Goal: Task Accomplishment & Management: Use online tool/utility

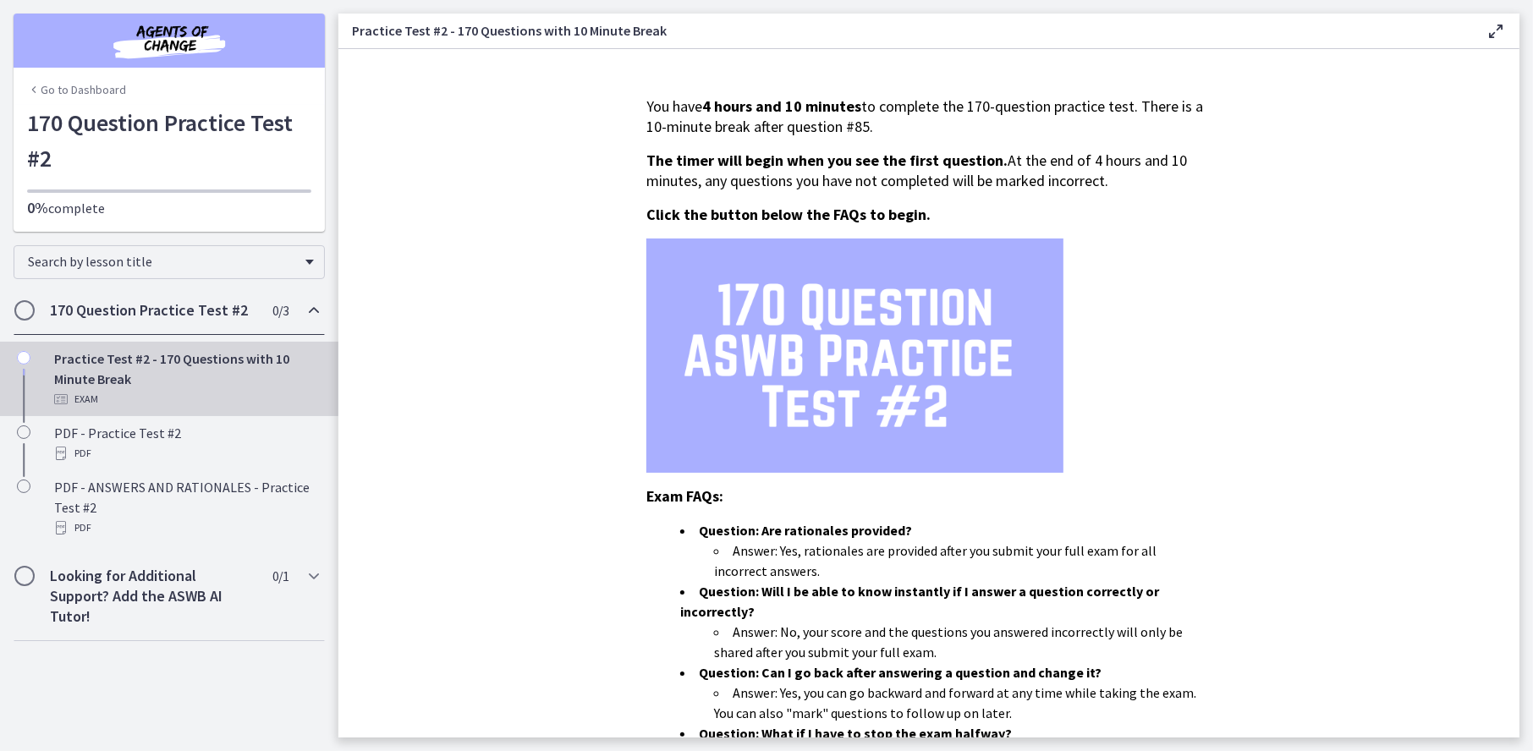
click at [796, 429] on img at bounding box center [854, 356] width 417 height 234
click at [304, 577] on icon "Chapters" at bounding box center [314, 576] width 20 height 20
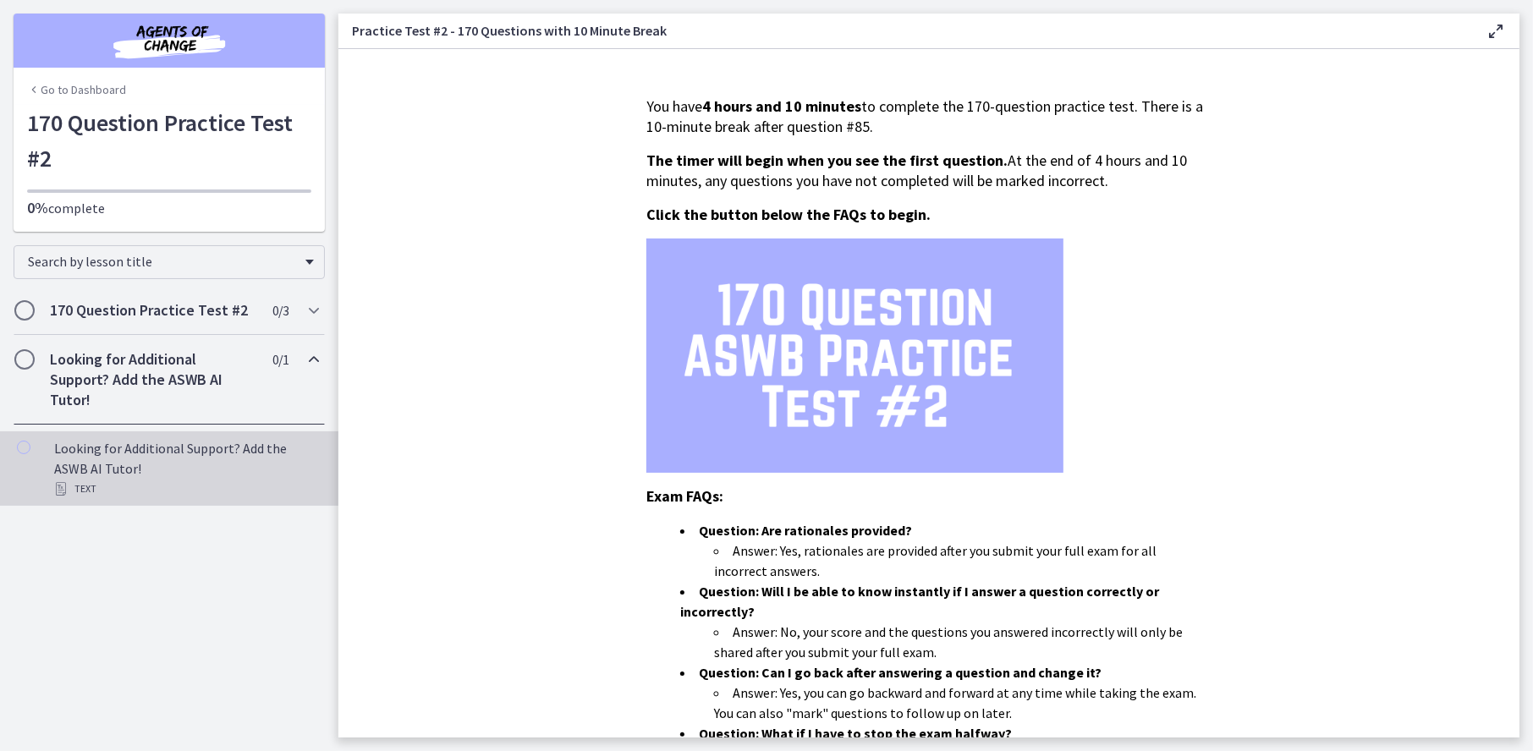
click at [80, 486] on div "Text" at bounding box center [186, 489] width 264 height 20
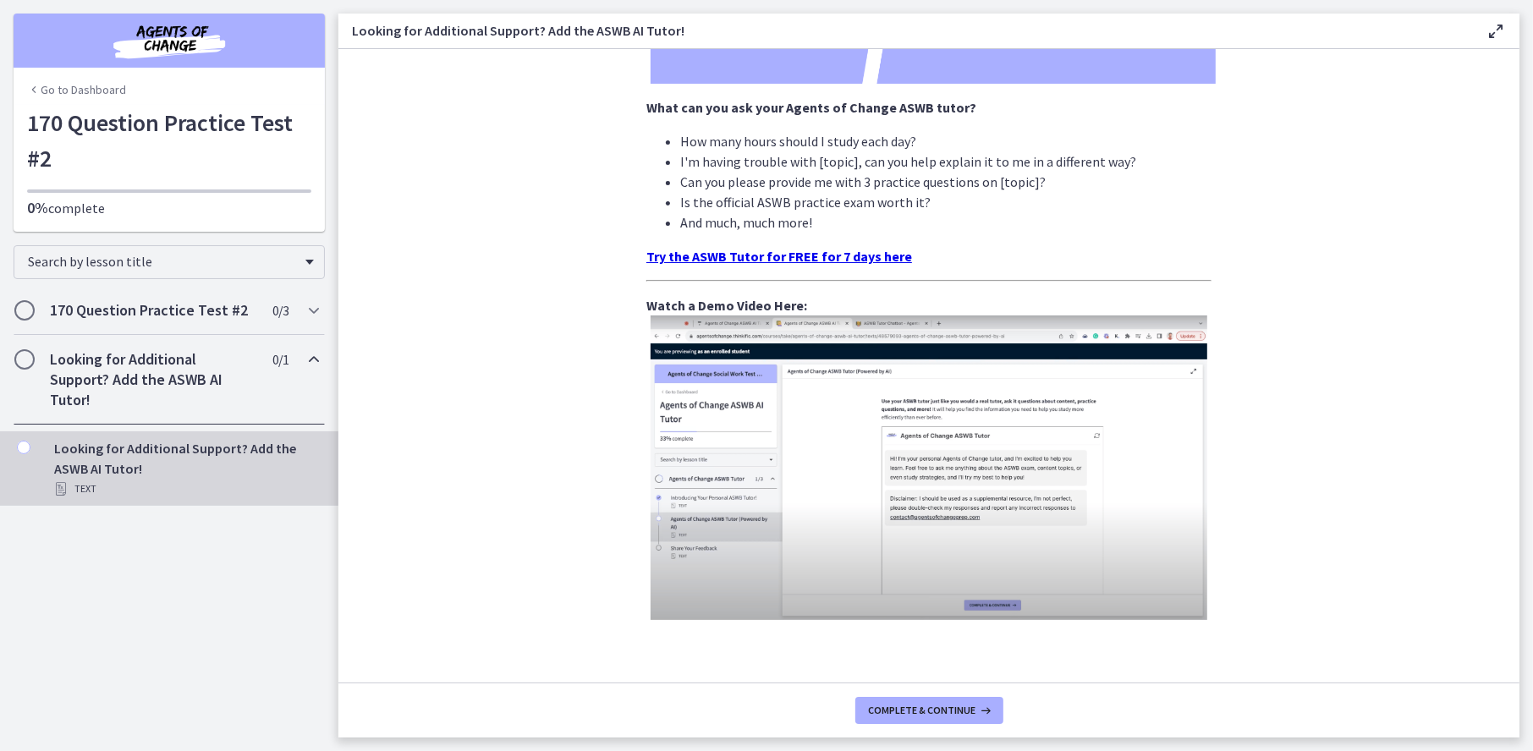
scroll to position [508, 0]
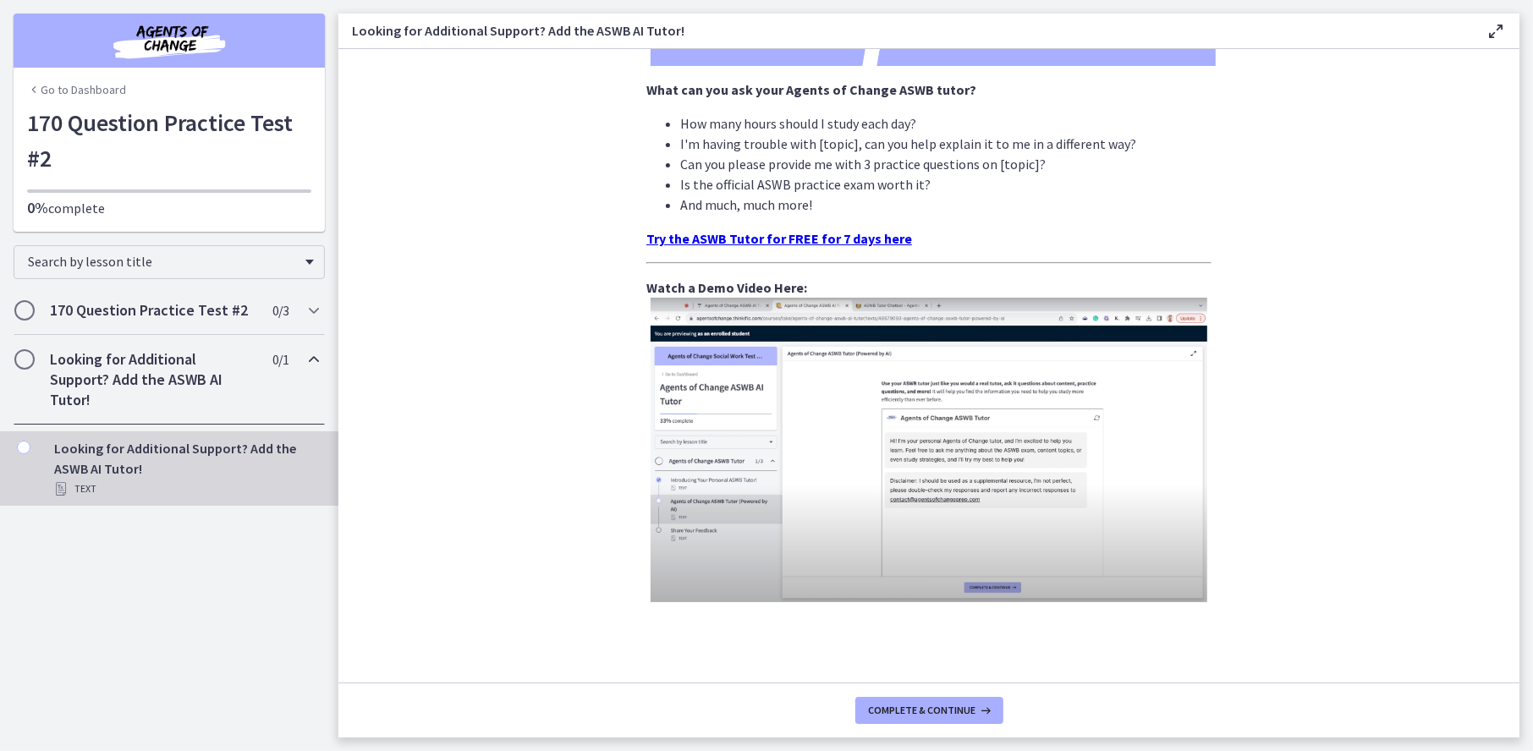
click at [753, 234] on strong "Try the ASWB Tutor for FREE for 7 days here" at bounding box center [779, 238] width 266 height 17
click at [63, 289] on div "170 Question Practice Test #2 0 / 3 Completed" at bounding box center [169, 310] width 311 height 49
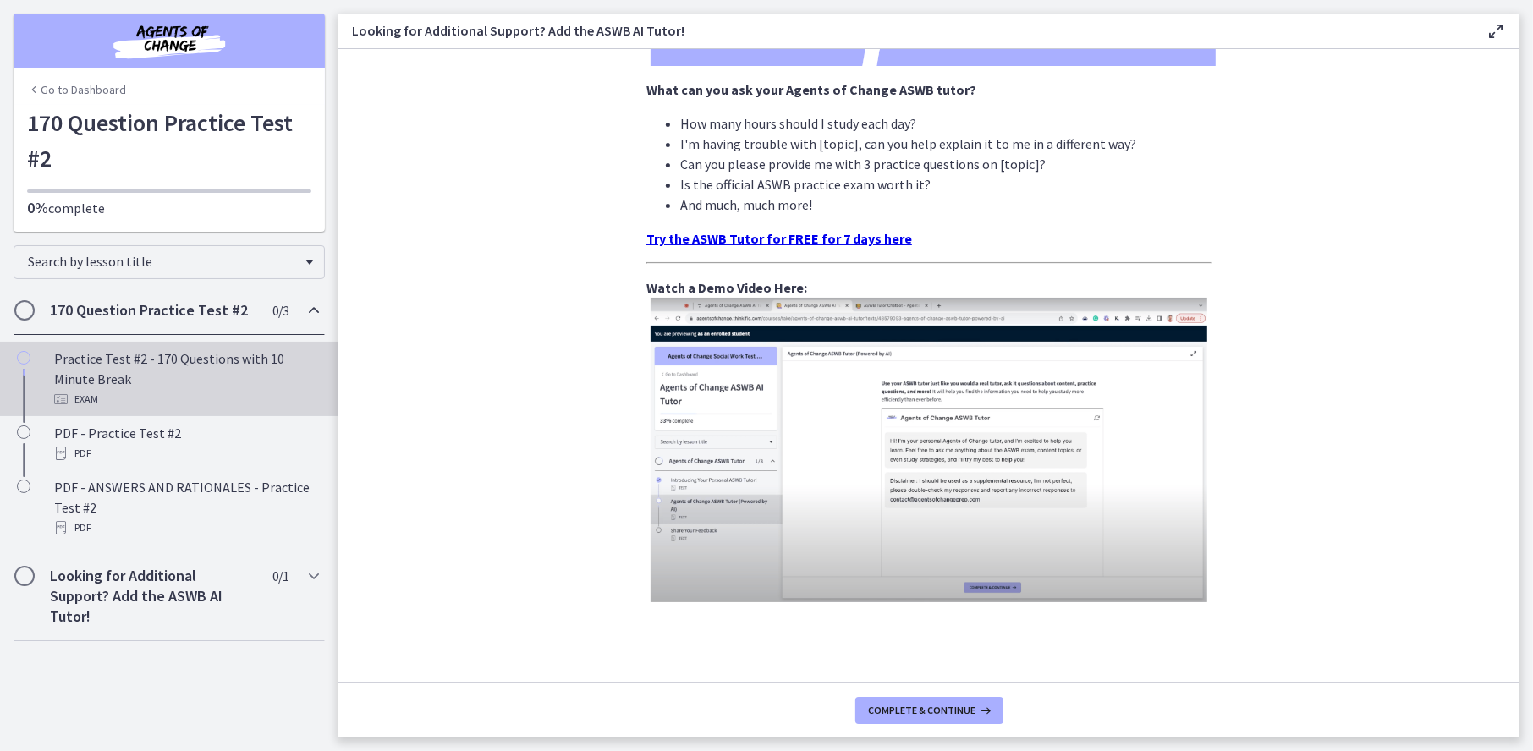
click at [173, 343] on link "Practice Test #2 - 170 Questions with 10 Minute Break Exam" at bounding box center [169, 379] width 338 height 74
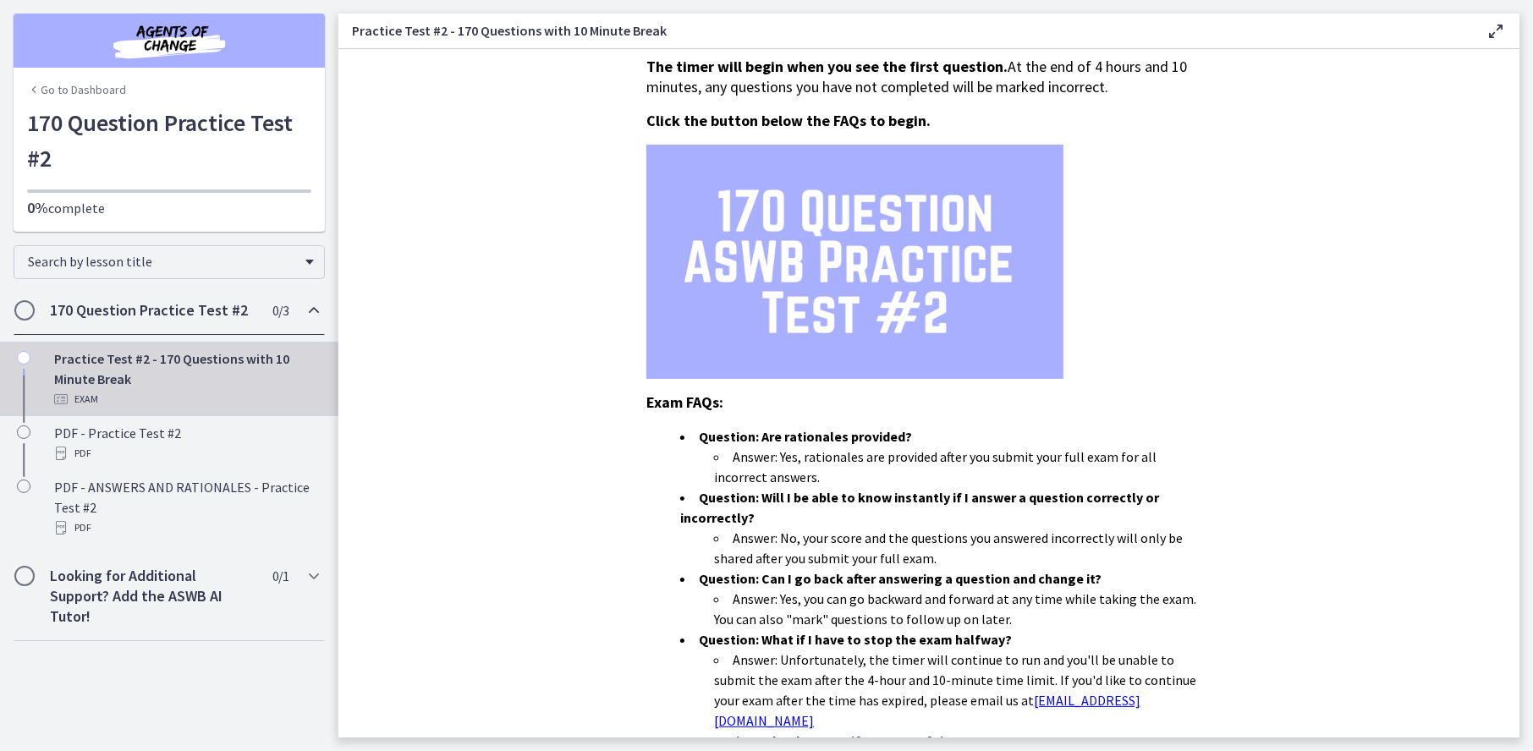
scroll to position [389, 0]
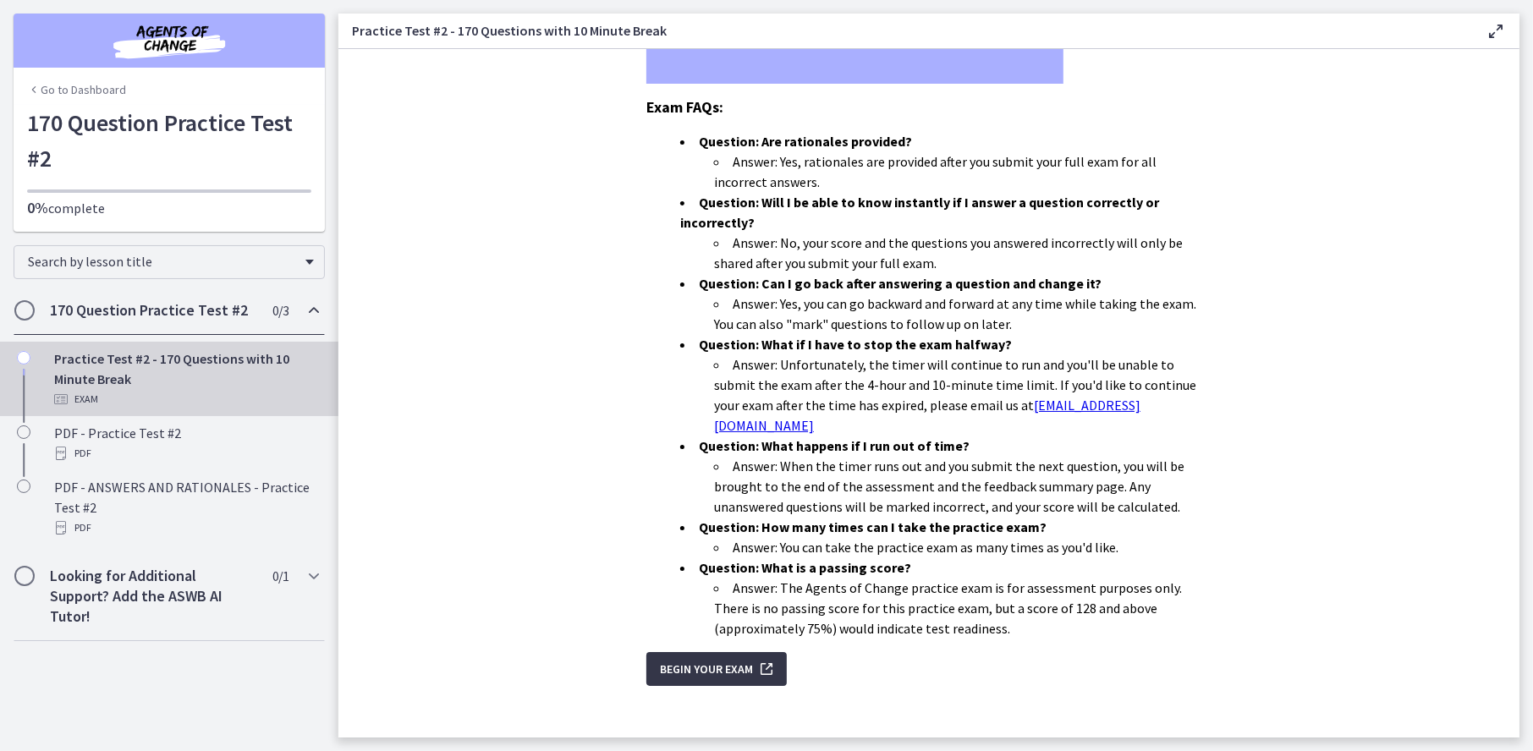
click at [679, 659] on span "Begin Your Exam" at bounding box center [706, 669] width 93 height 20
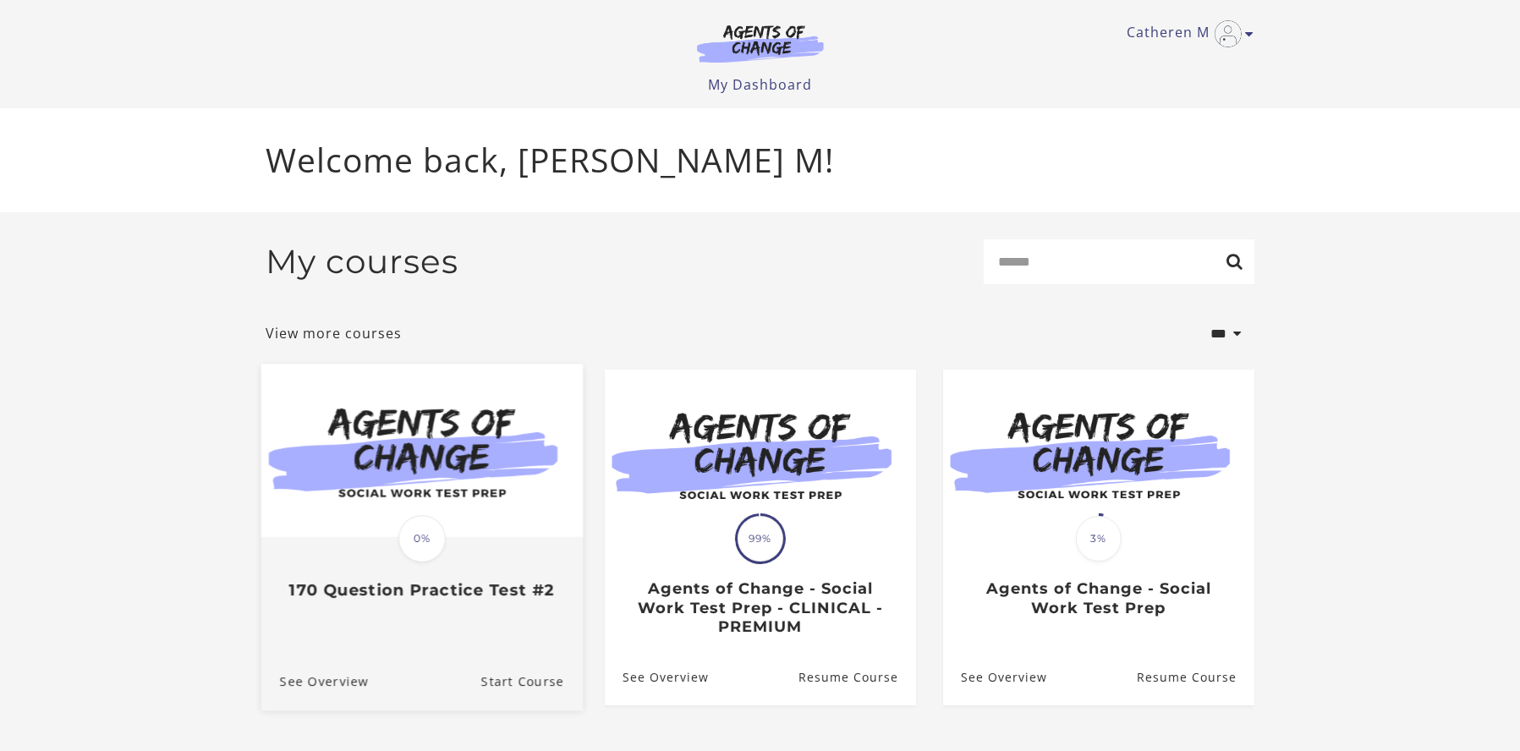
click at [411, 535] on span "0%" at bounding box center [421, 538] width 47 height 47
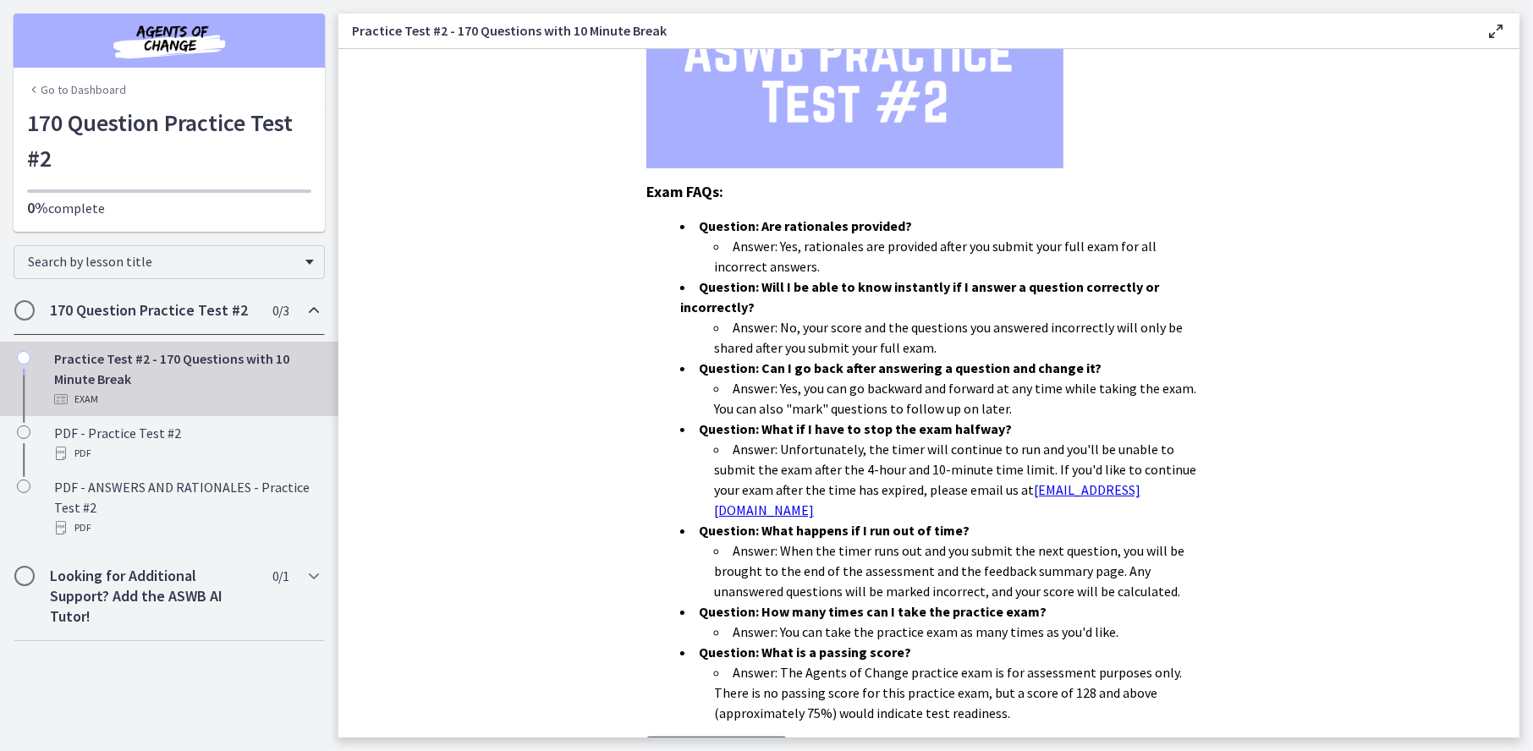
scroll to position [389, 0]
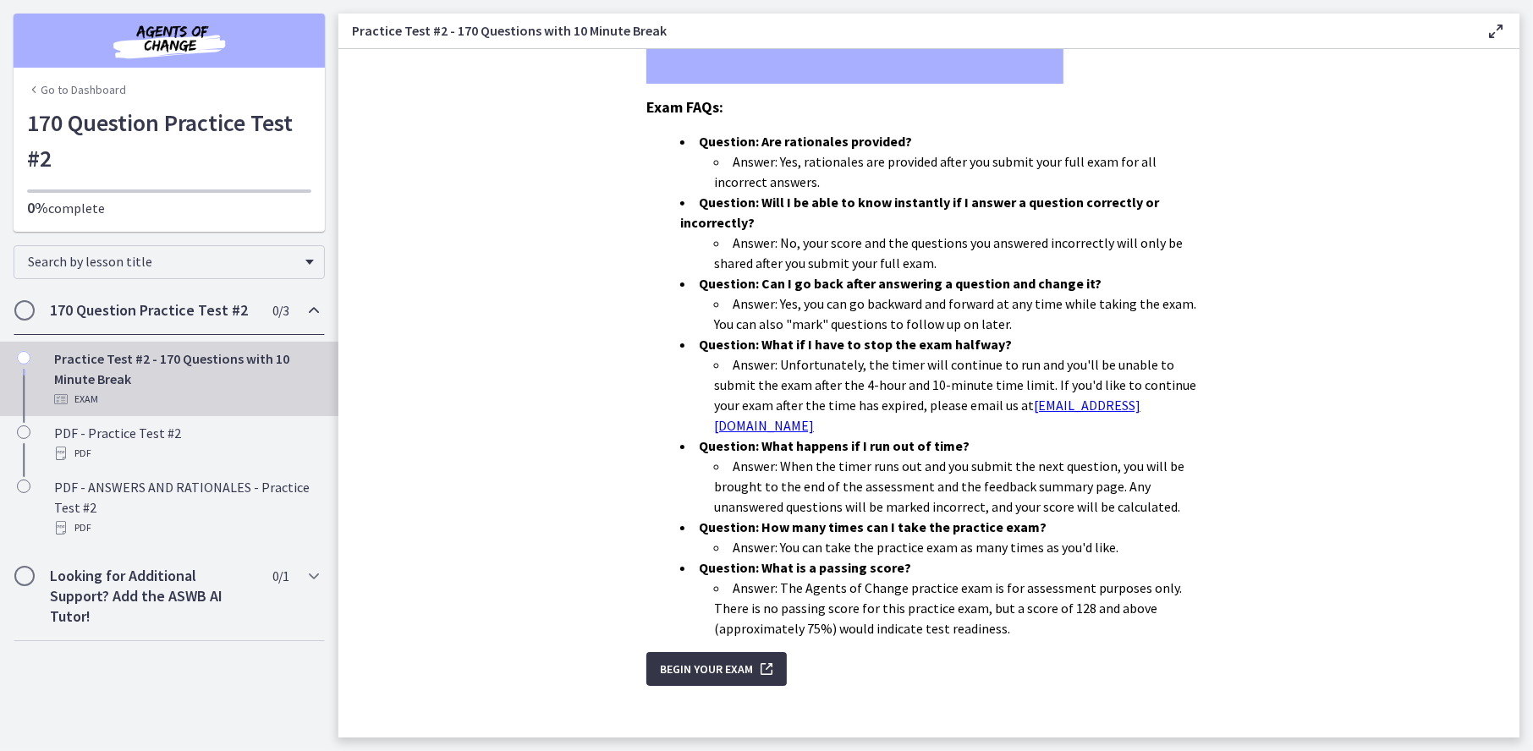
click at [681, 659] on span "Begin Your Exam" at bounding box center [706, 669] width 93 height 20
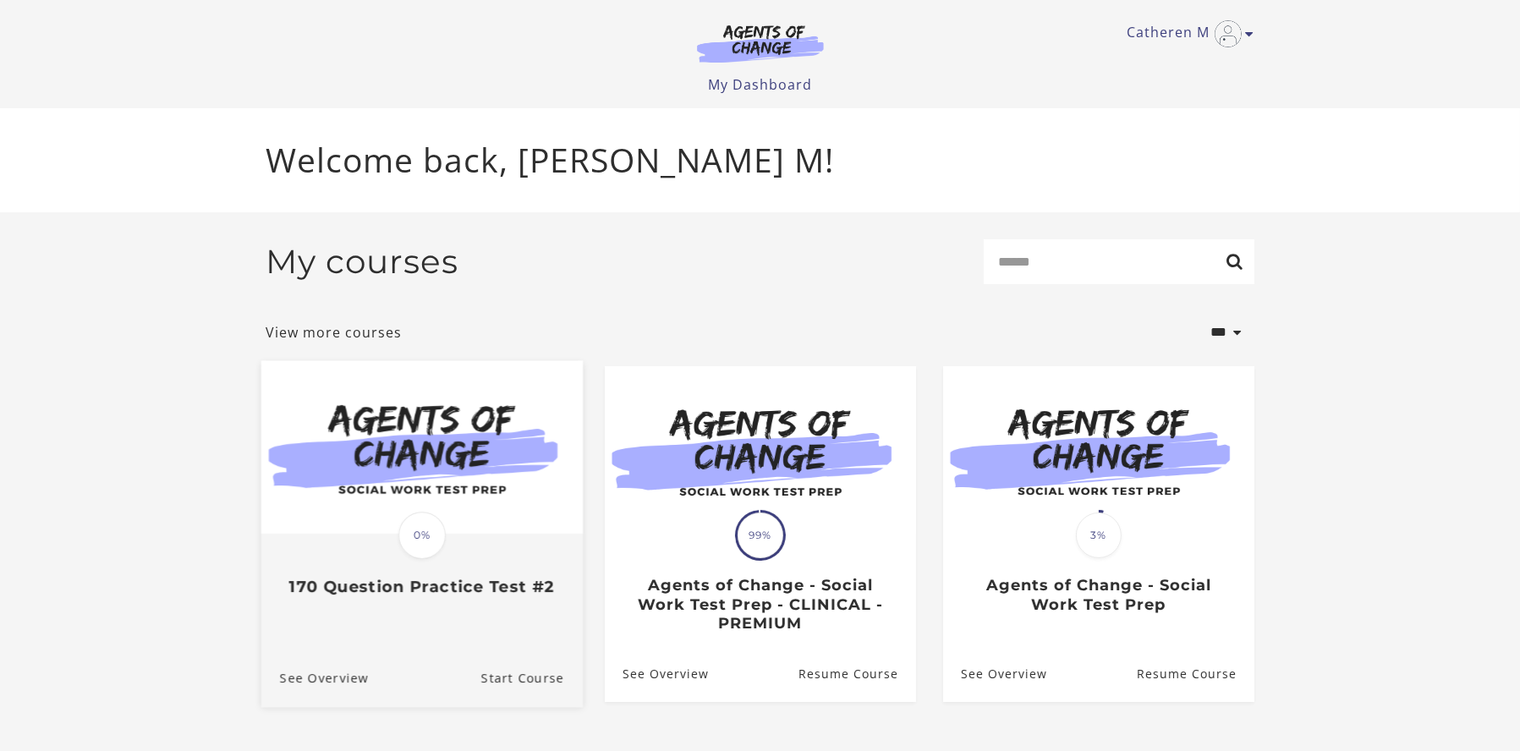
click at [398, 541] on span "0%" at bounding box center [421, 536] width 47 height 47
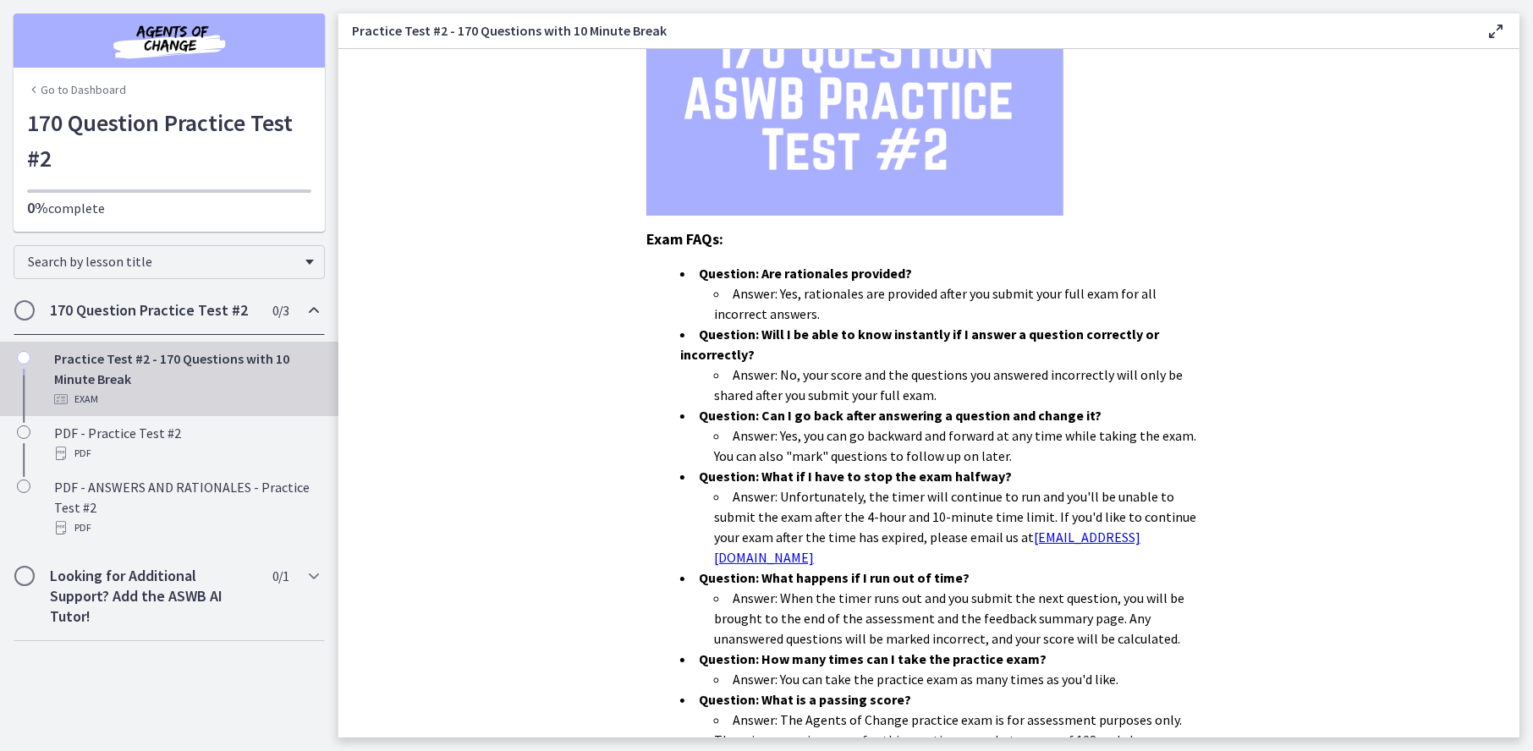
scroll to position [389, 0]
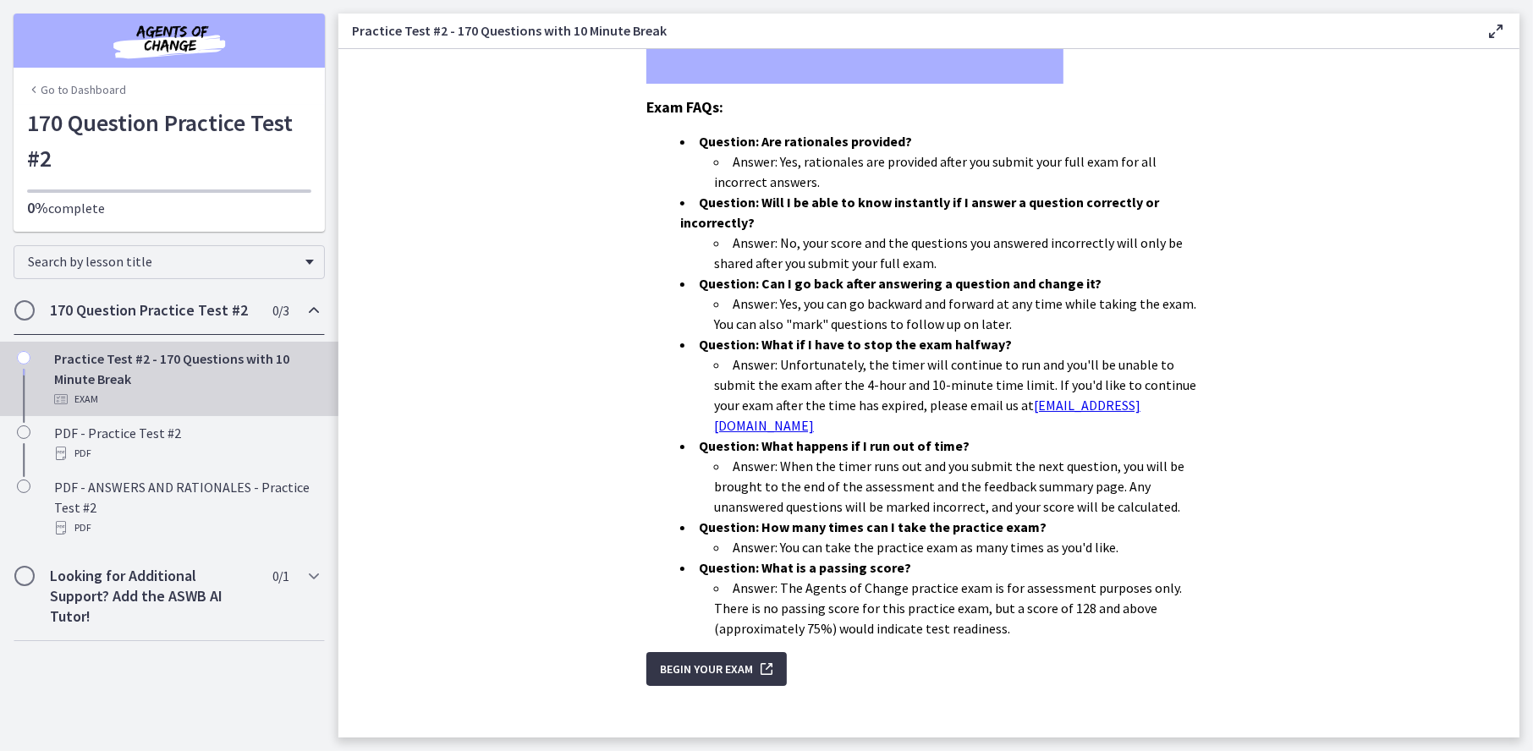
click at [663, 659] on span "Begin Your Exam" at bounding box center [706, 669] width 93 height 20
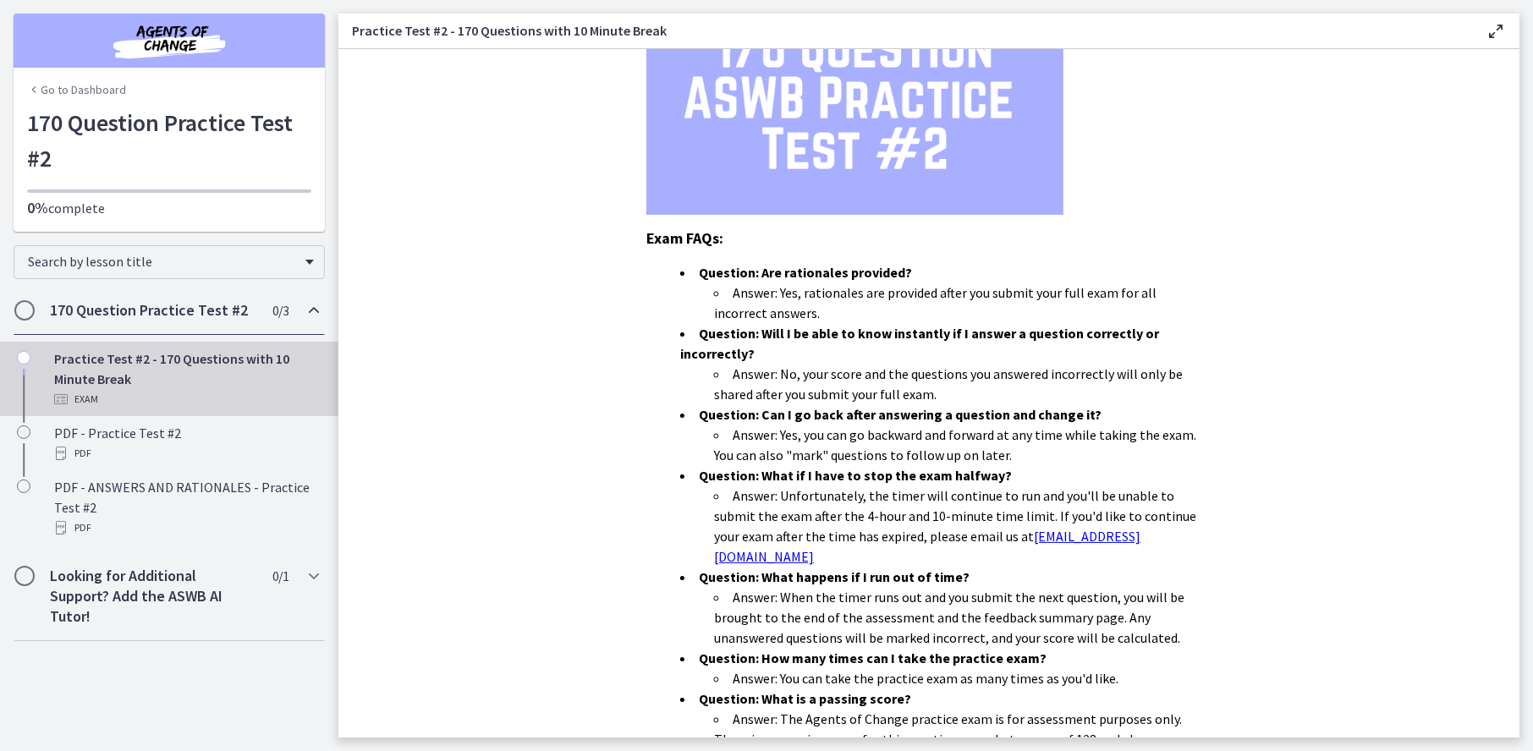
scroll to position [4, 0]
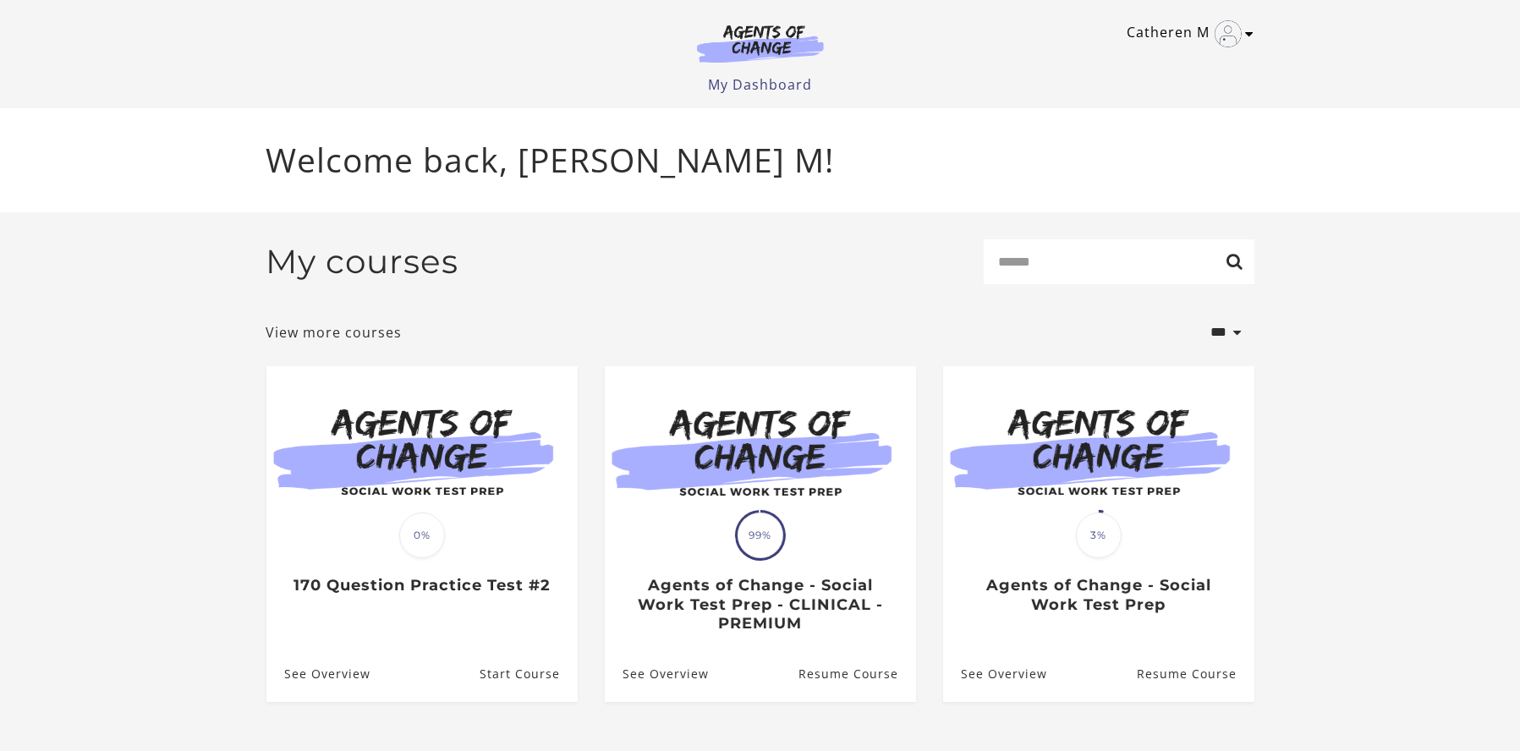
click at [1156, 44] on link "Catheren M" at bounding box center [1187, 33] width 118 height 27
click at [1148, 119] on link "Sign Out" at bounding box center [1184, 119] width 149 height 29
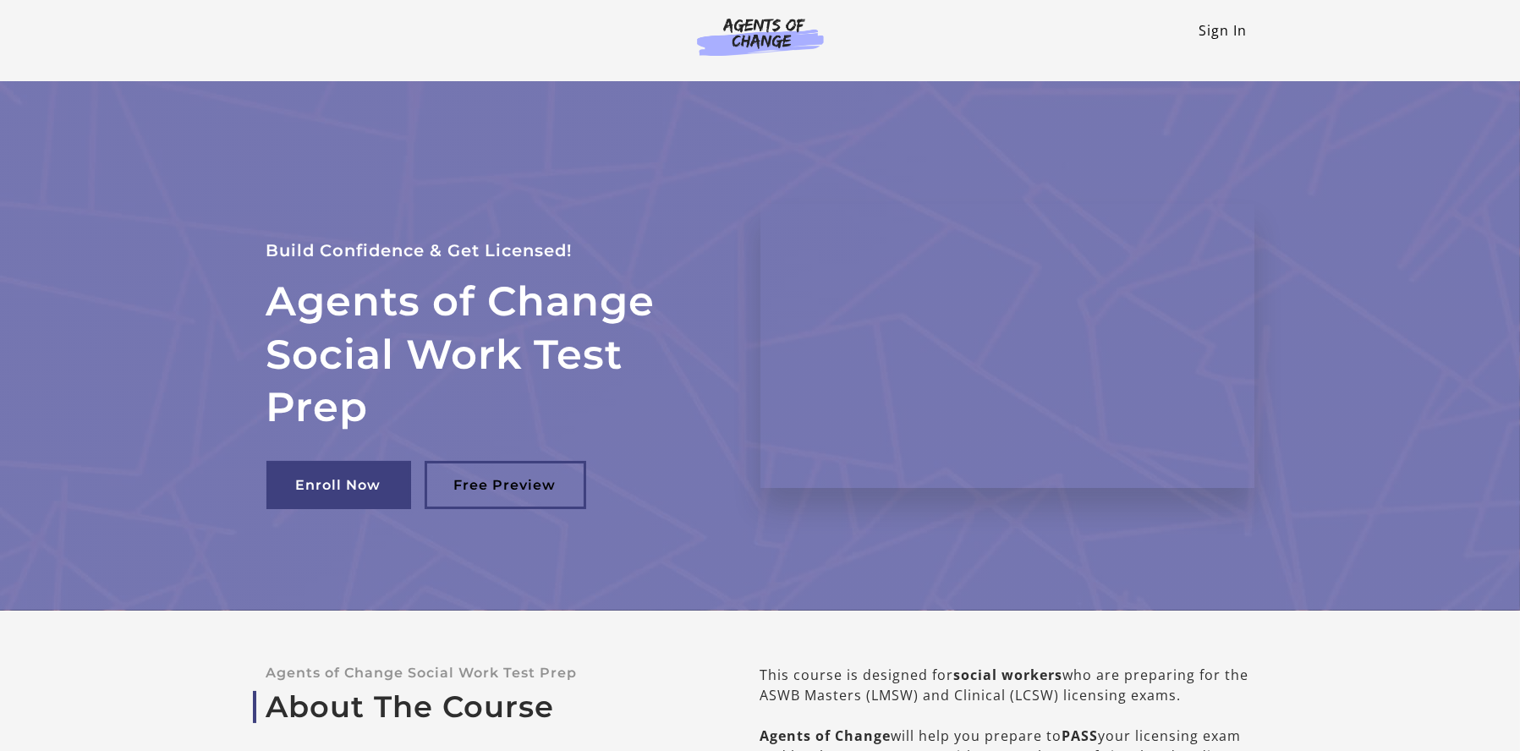
click at [1234, 22] on link "Sign In" at bounding box center [1224, 30] width 48 height 19
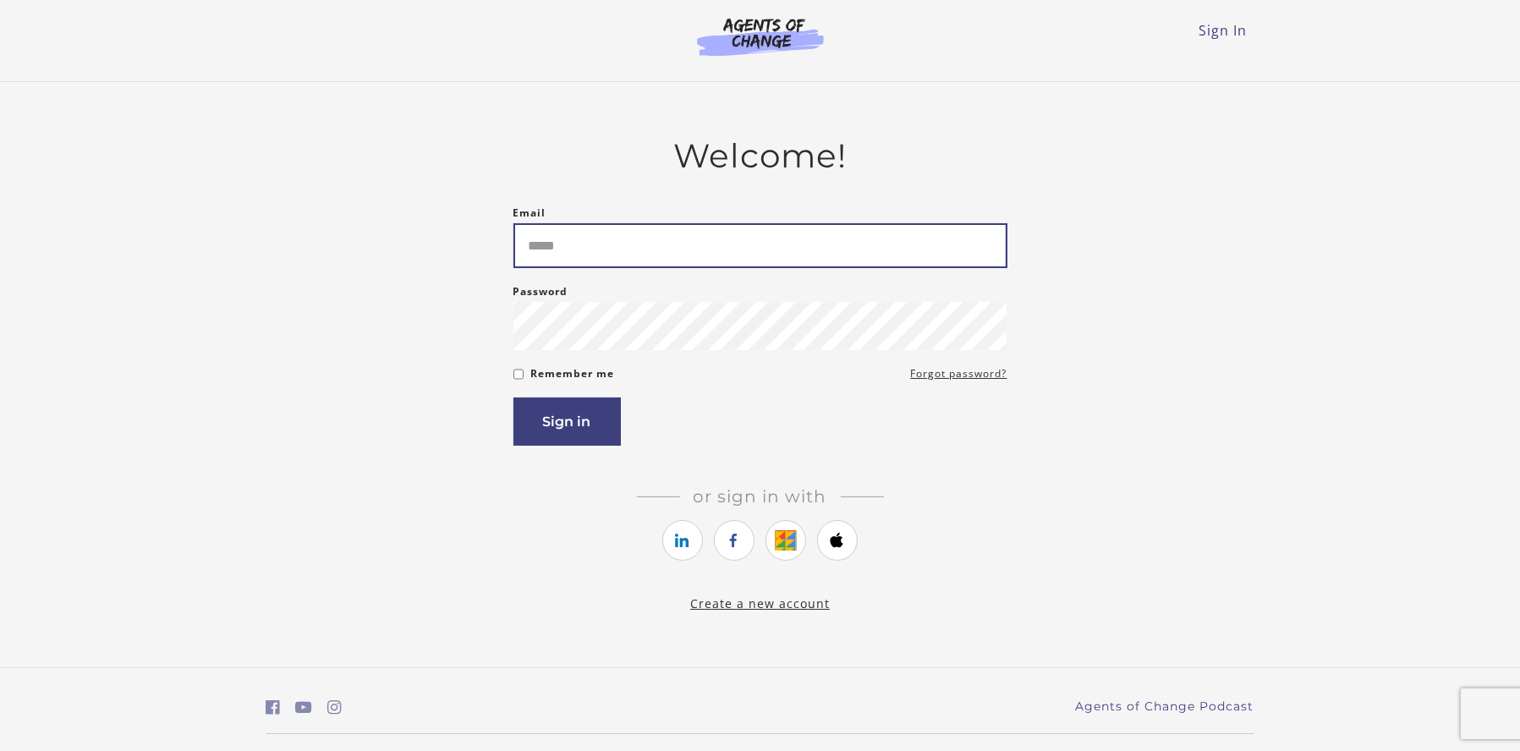
click at [716, 234] on input "Email" at bounding box center [760, 245] width 494 height 45
type input "**********"
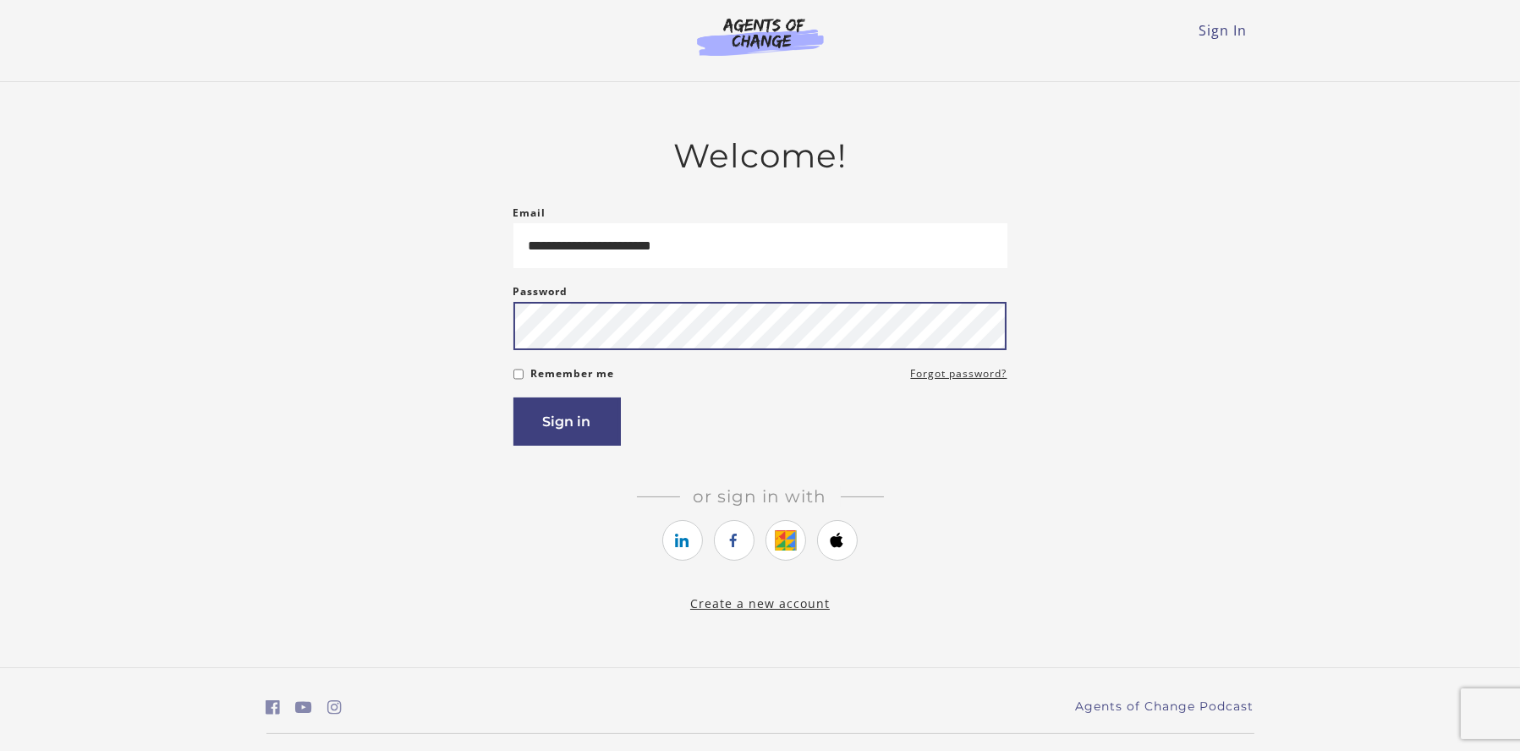
click at [513, 398] on button "Sign in" at bounding box center [566, 422] width 107 height 48
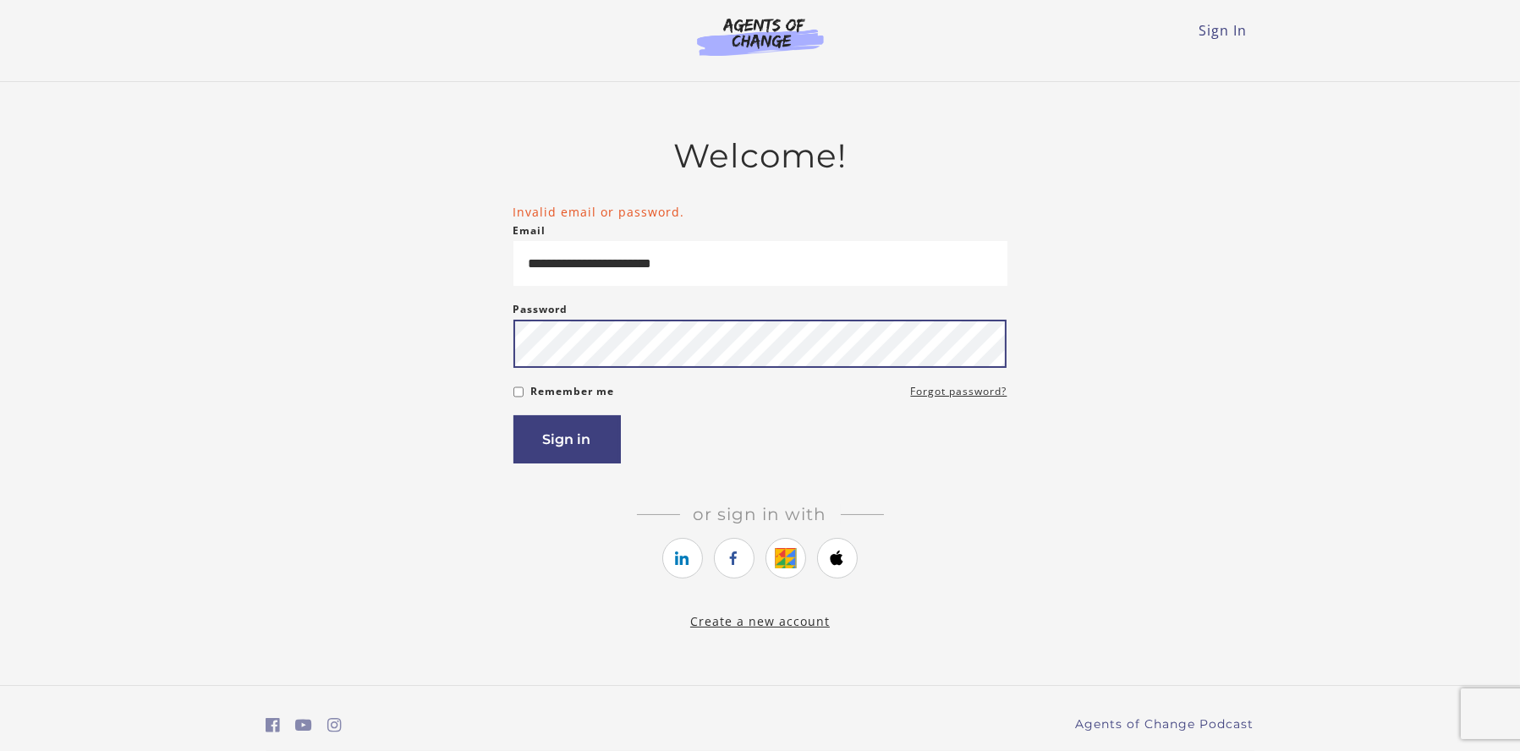
click at [513, 415] on button "Sign in" at bounding box center [566, 439] width 107 height 48
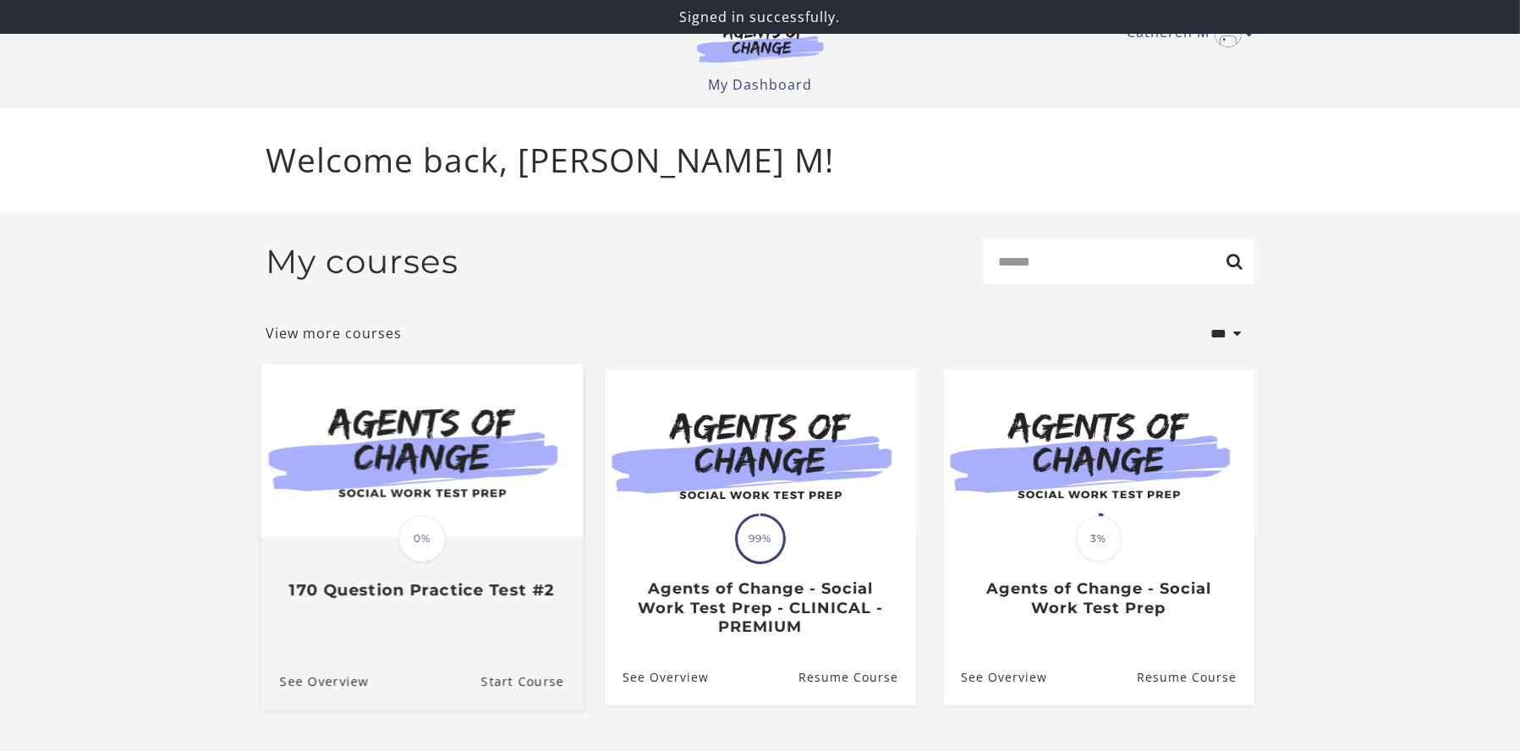
click at [446, 556] on div "Translation missing: en.liquid.partials.dashboard_course_card.progress_descript…" at bounding box center [422, 539] width 52 height 52
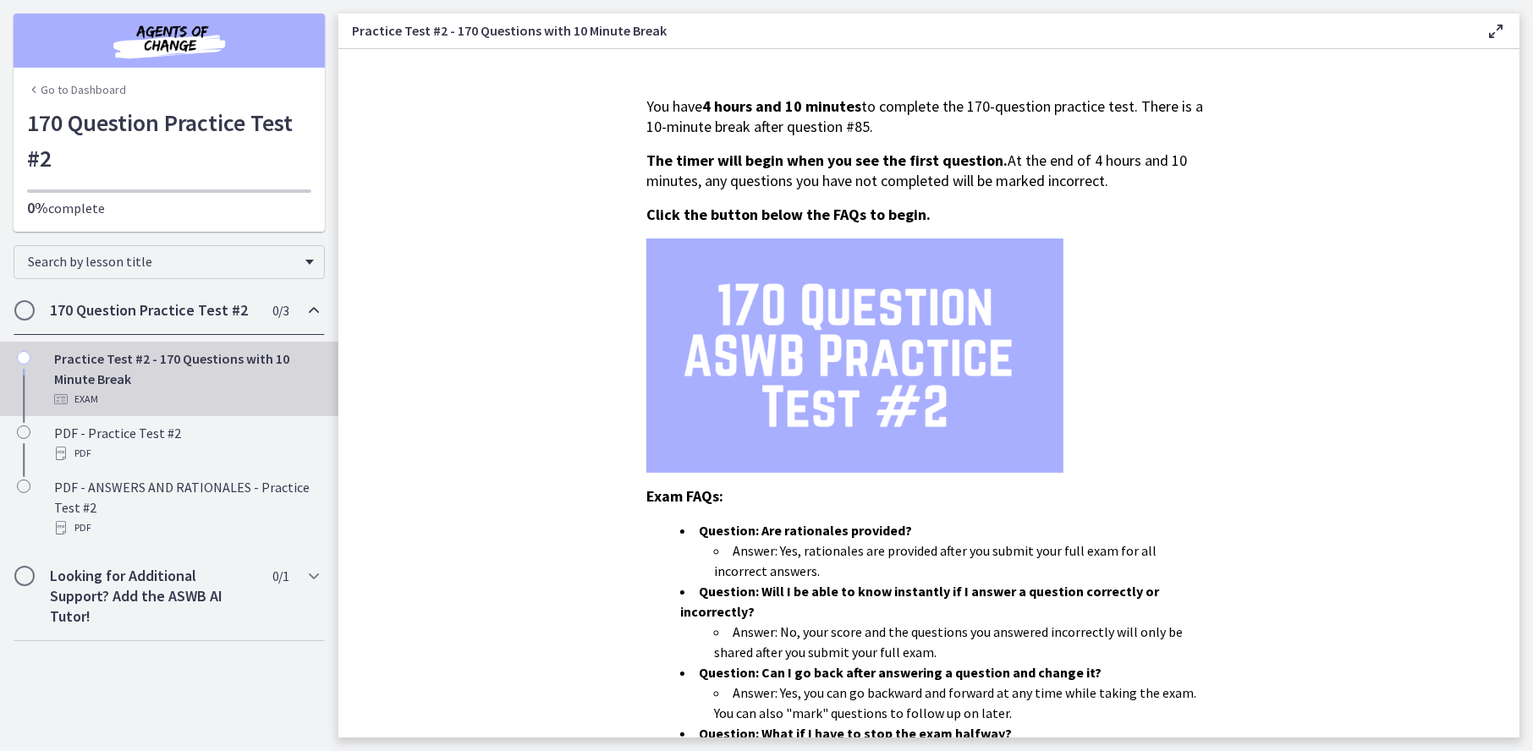
scroll to position [389, 0]
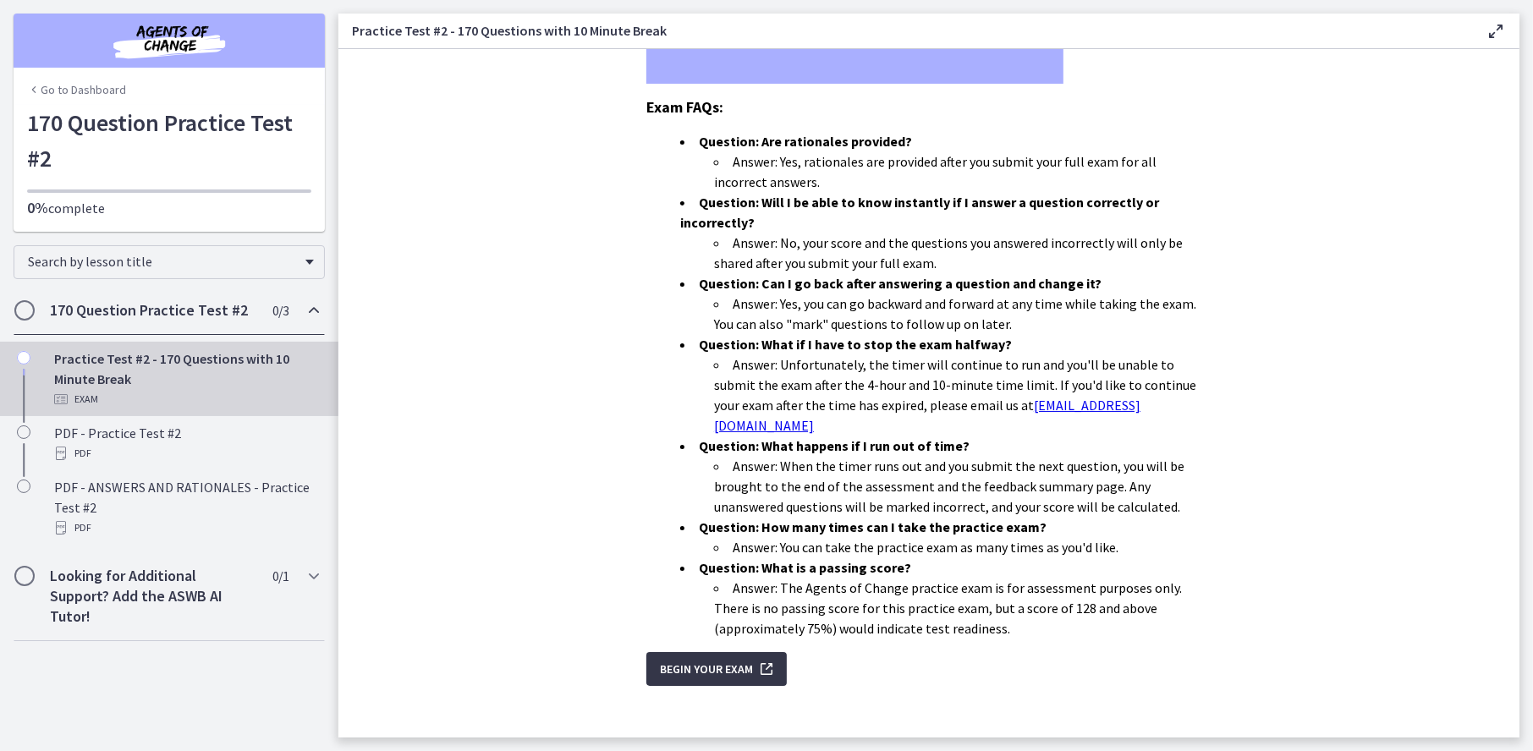
click at [667, 659] on span "Begin Your Exam" at bounding box center [706, 669] width 93 height 20
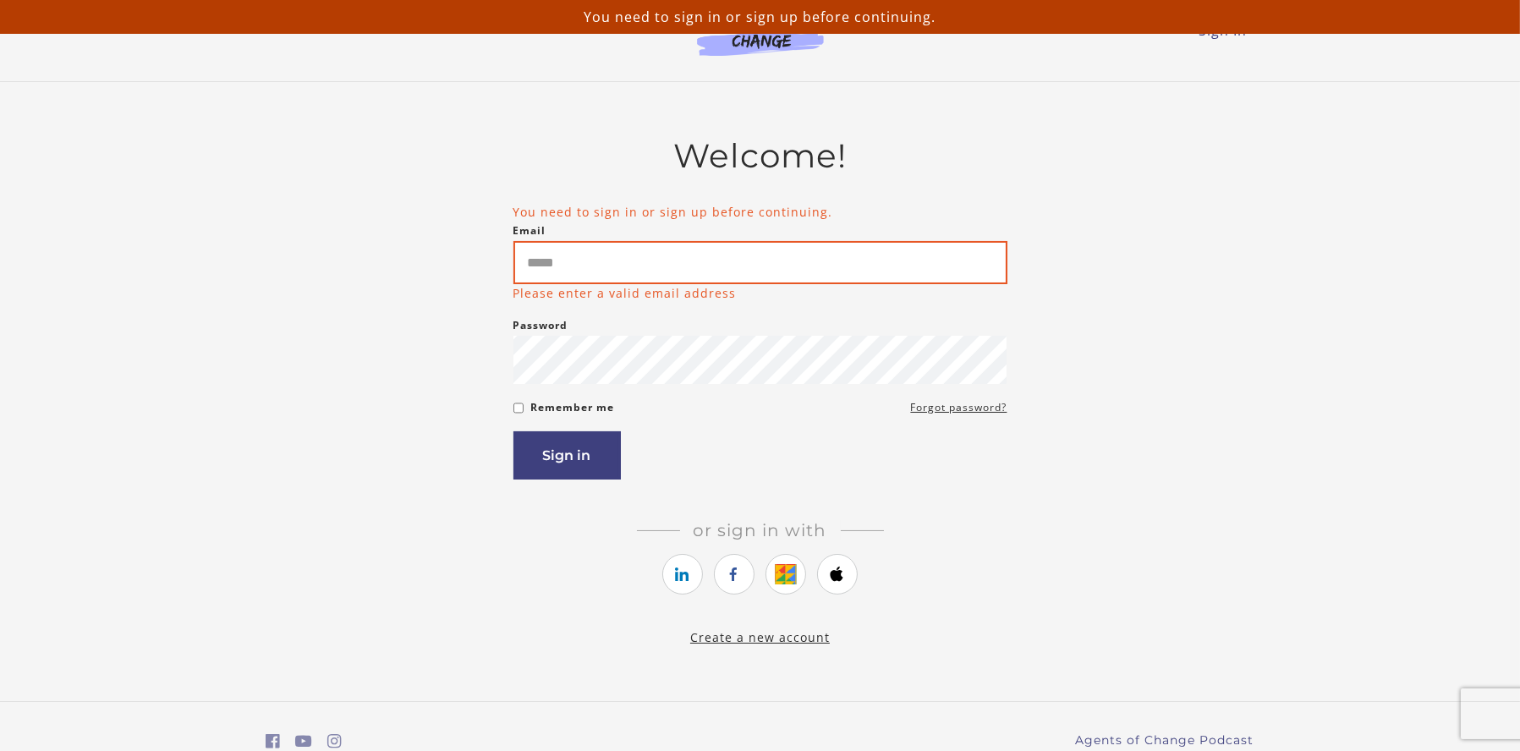
click at [613, 260] on input "Email" at bounding box center [760, 262] width 494 height 43
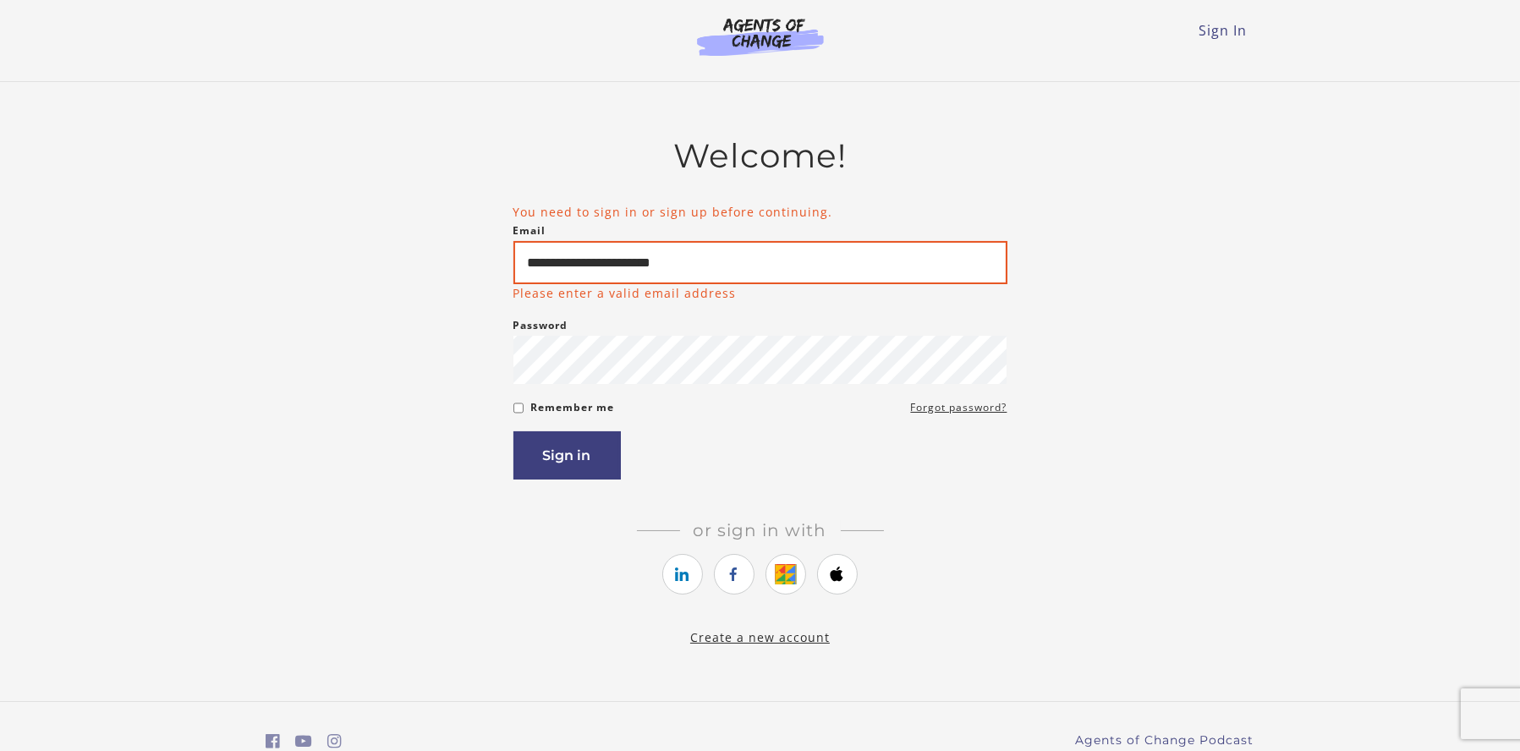
type input "**********"
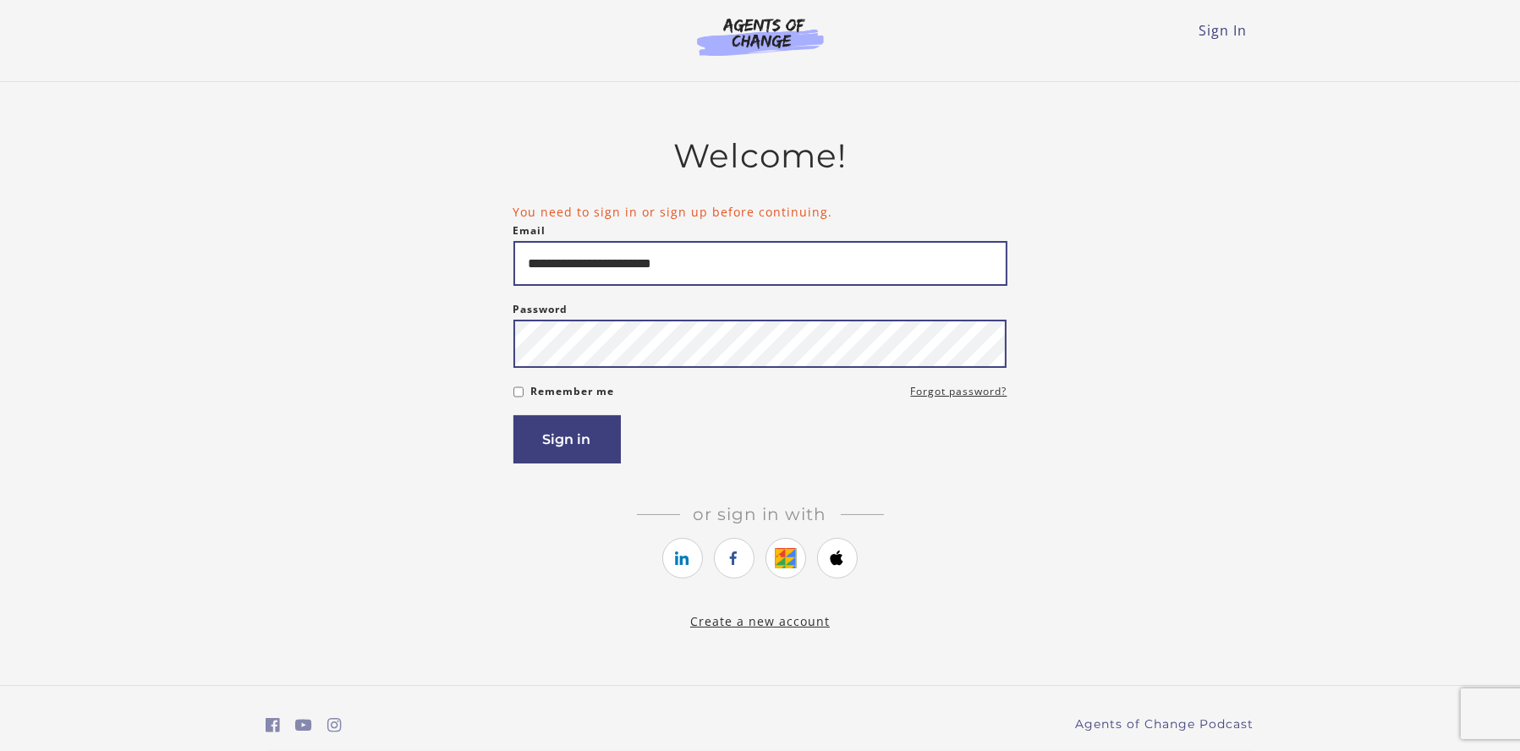
click at [513, 415] on button "Sign in" at bounding box center [566, 439] width 107 height 48
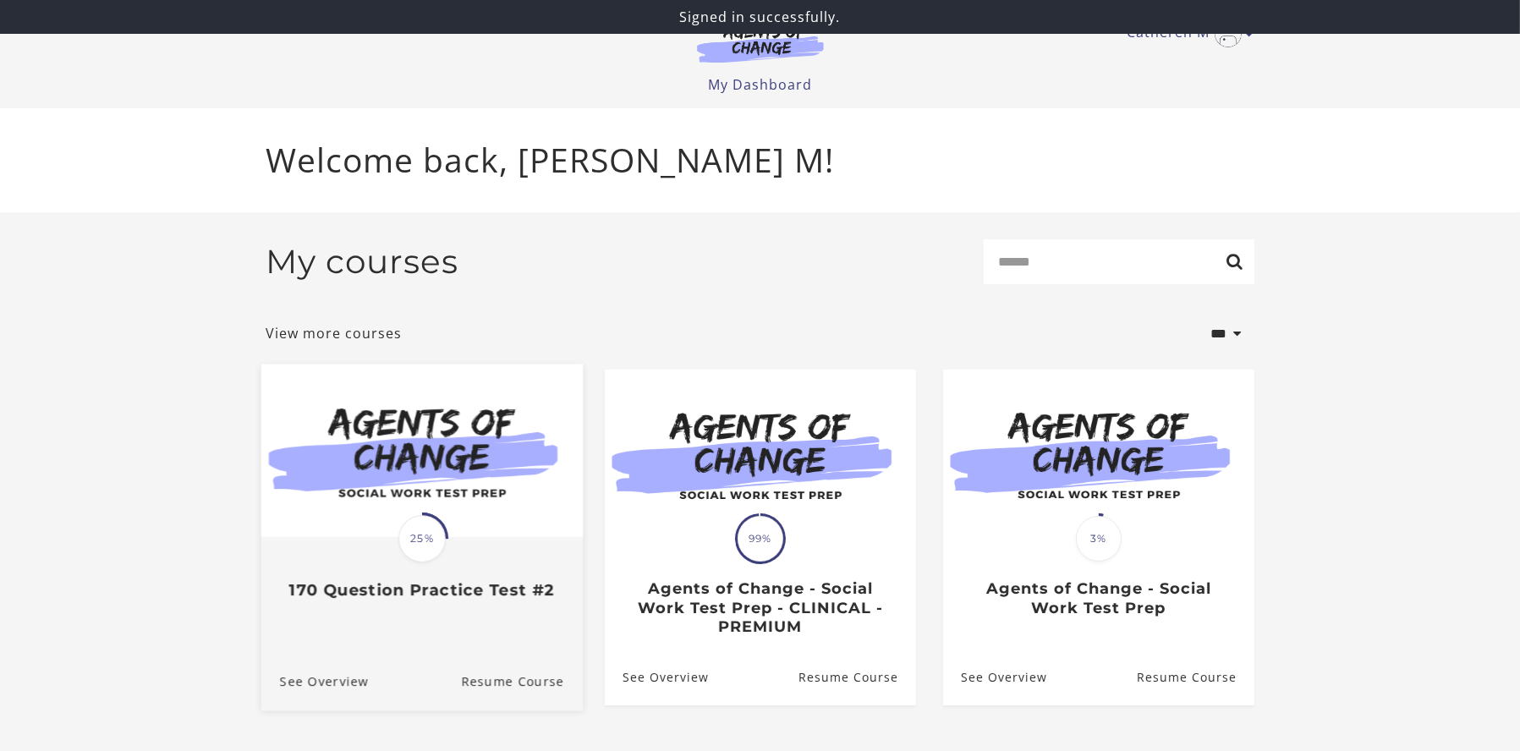
click at [437, 523] on span at bounding box center [422, 539] width 52 height 52
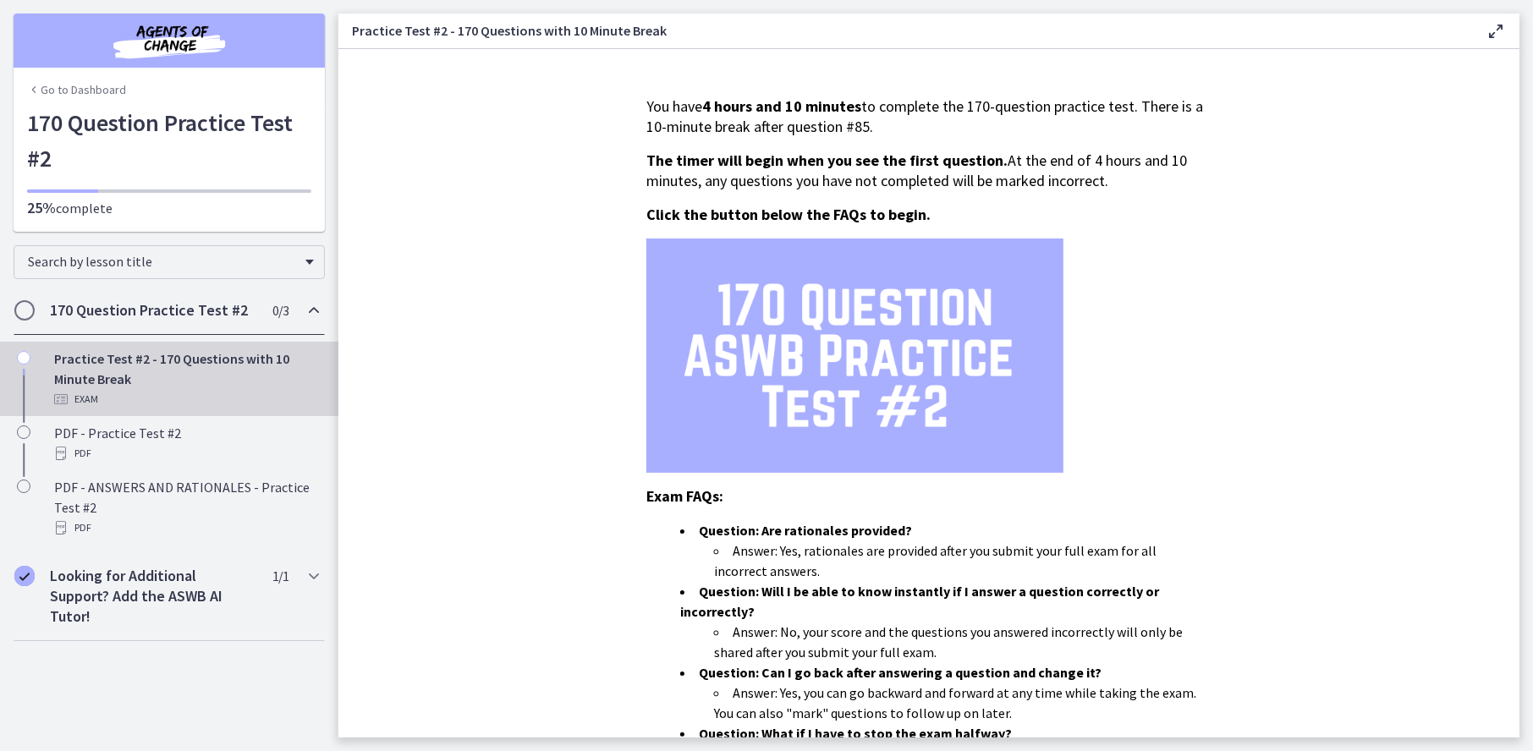
scroll to position [389, 0]
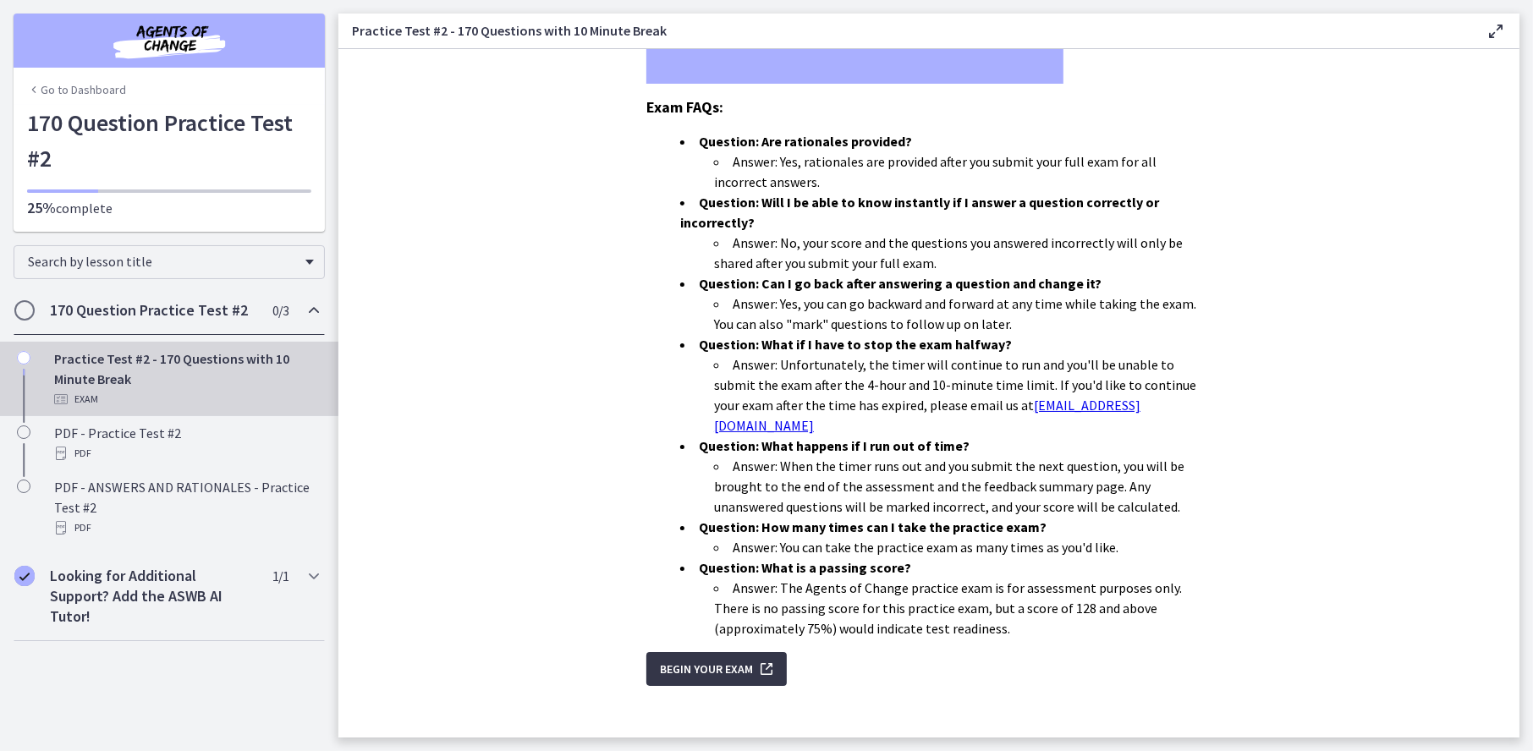
click at [700, 659] on span "Begin Your Exam" at bounding box center [706, 669] width 93 height 20
click at [738, 659] on span "Begin Your Exam" at bounding box center [706, 669] width 93 height 20
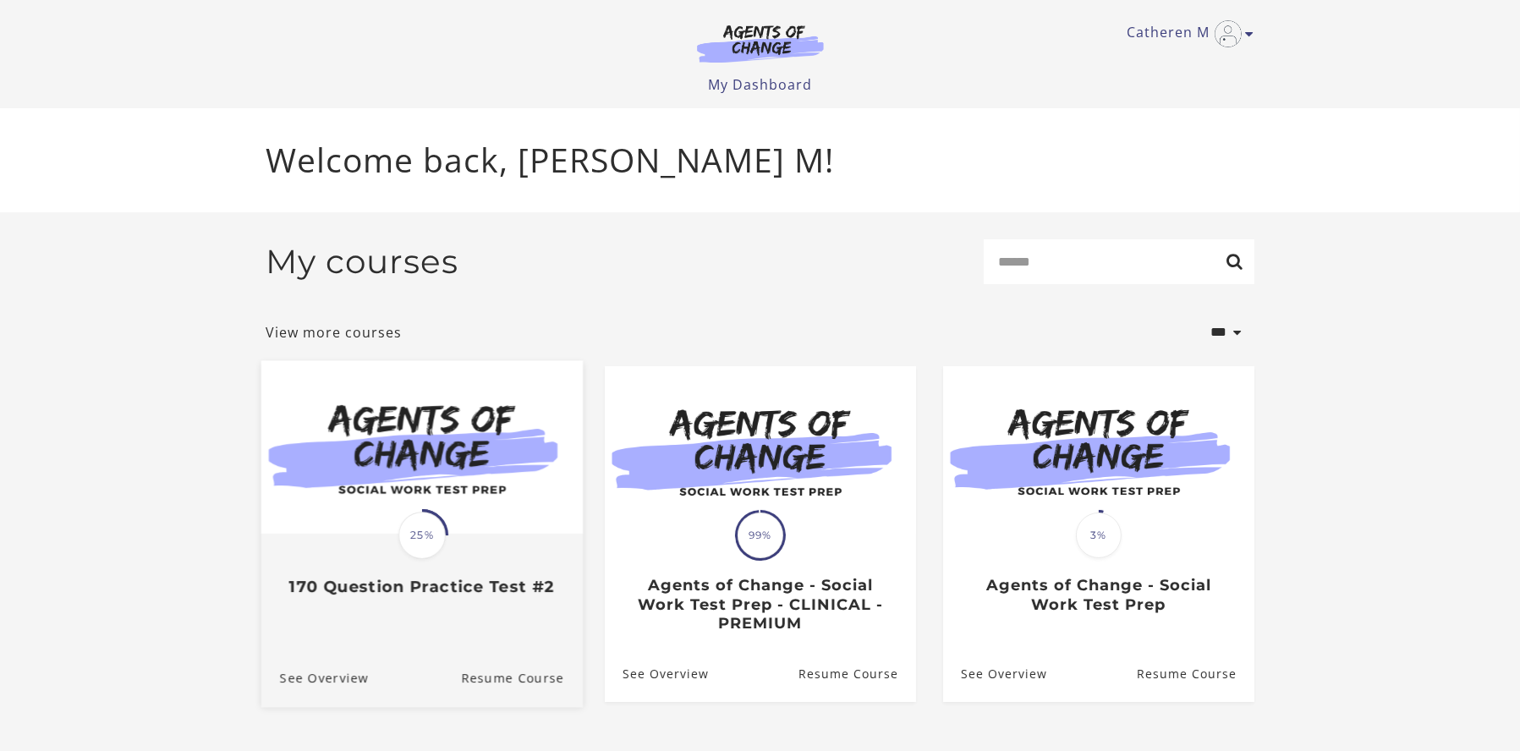
click at [374, 560] on div "Translation missing: en.liquid.partials.dashboard_course_card.progress_descript…" at bounding box center [421, 567] width 321 height 62
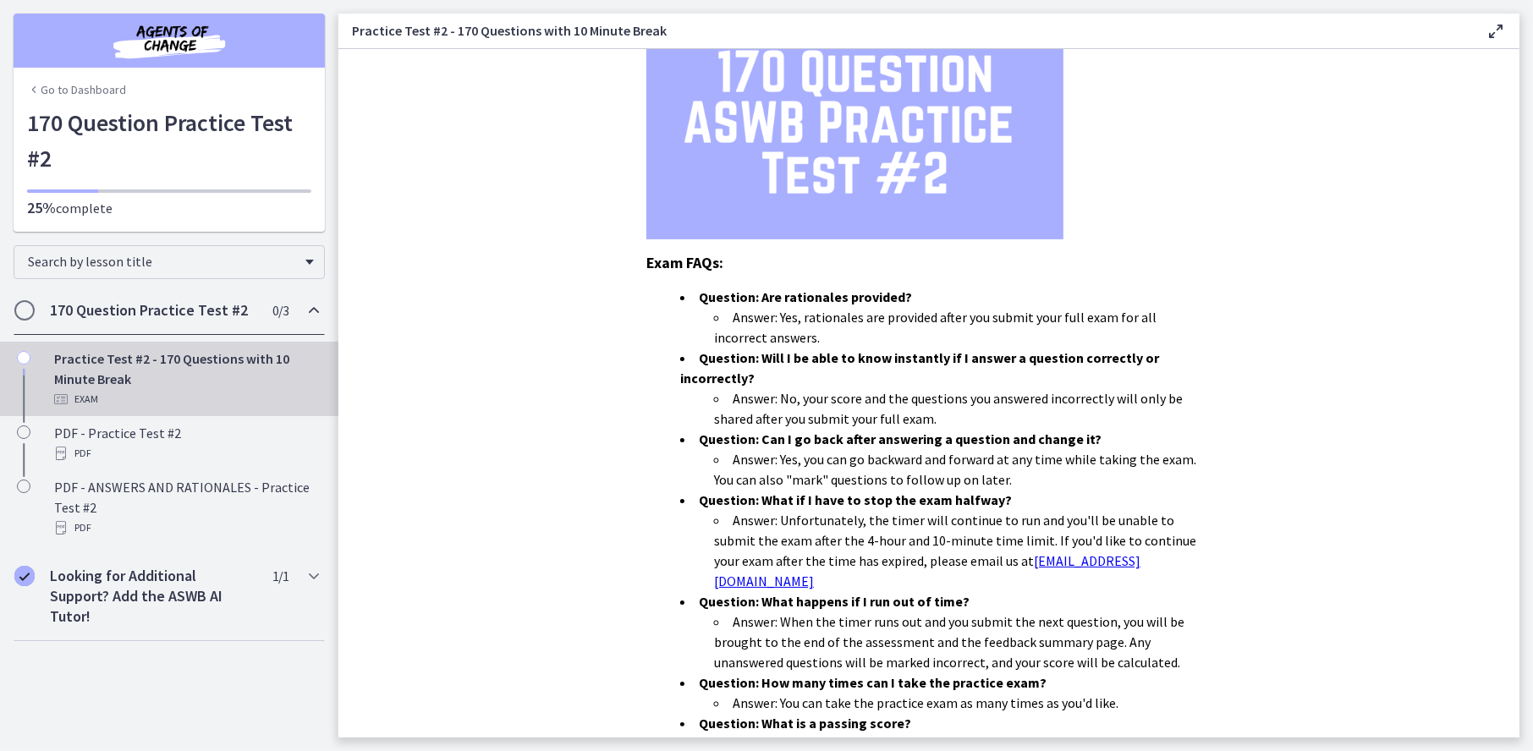
scroll to position [389, 0]
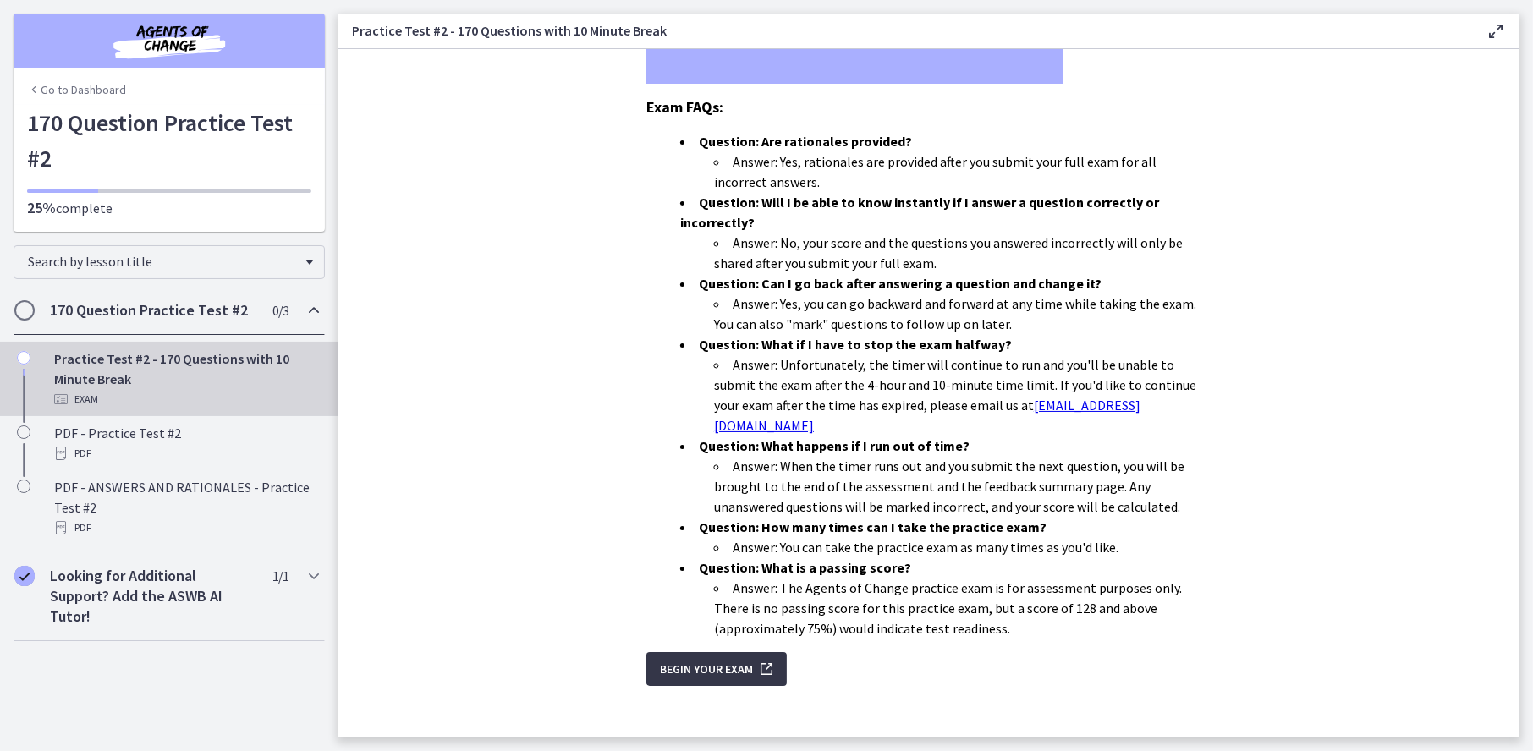
click at [663, 662] on span "Begin Your Exam" at bounding box center [706, 669] width 93 height 20
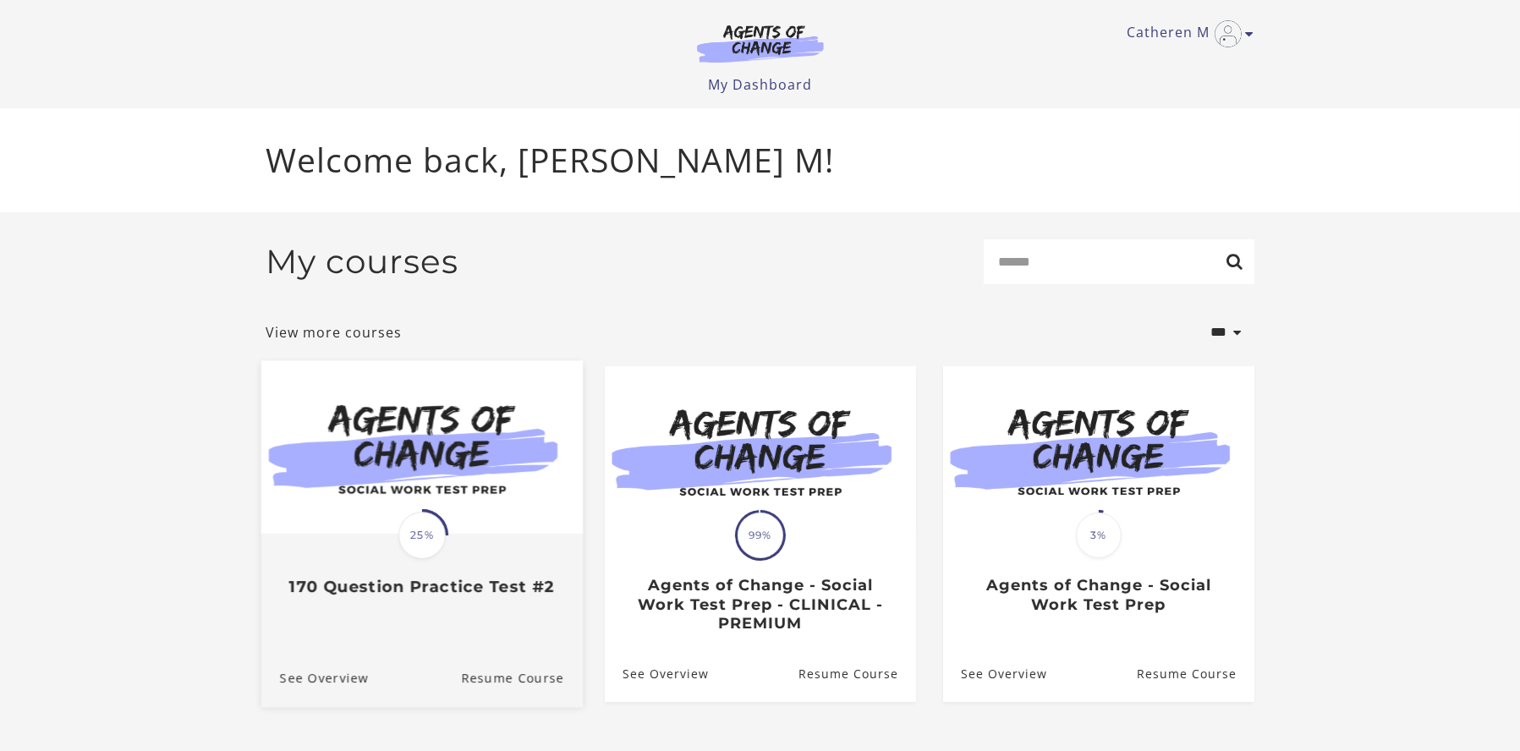
click at [427, 551] on span "25%" at bounding box center [421, 536] width 47 height 47
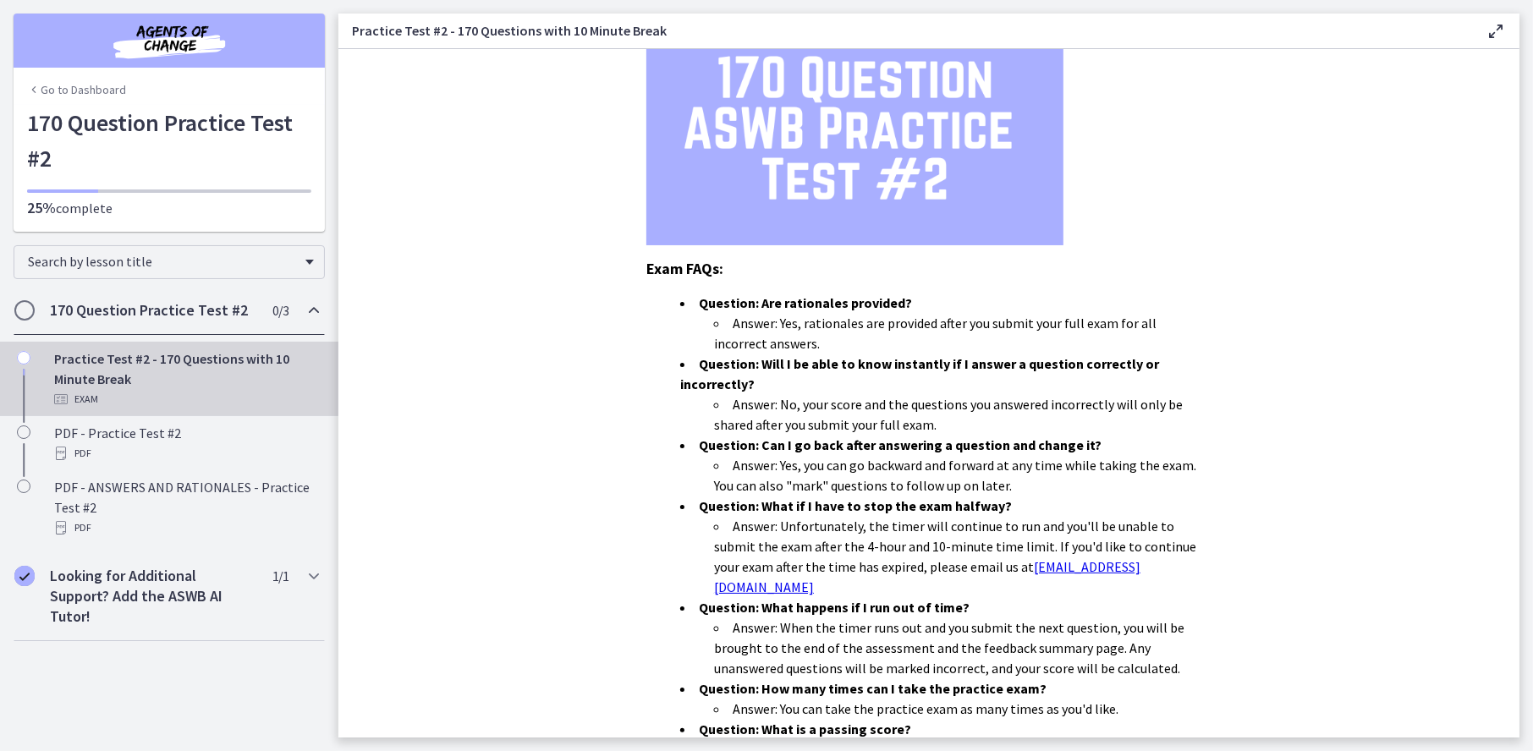
scroll to position [389, 0]
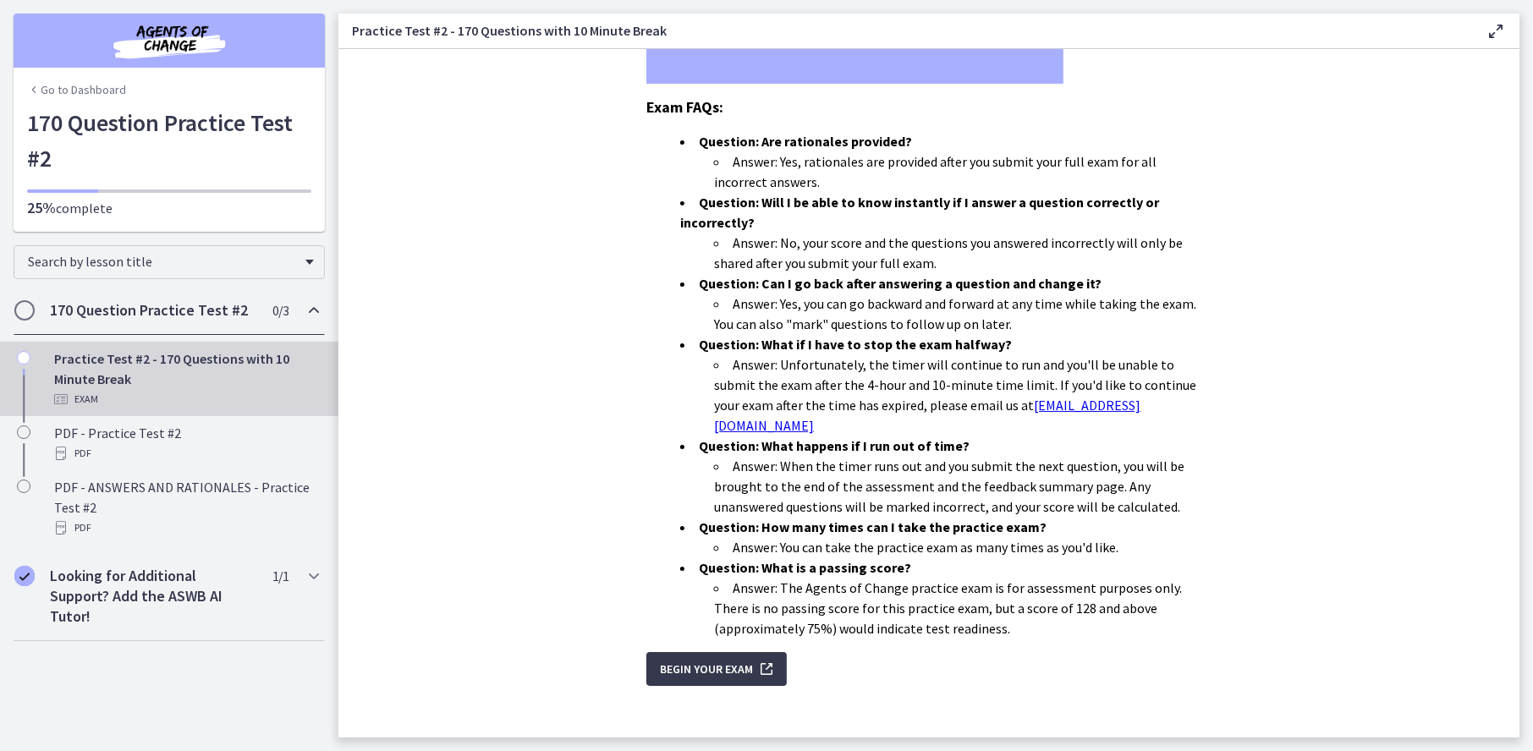
click at [713, 349] on div "You have 4 hours and 10 minutes to complete the 170-question practice test. The…" at bounding box center [929, 21] width 592 height 655
click at [712, 667] on button "Begin Your Exam" at bounding box center [716, 669] width 140 height 34
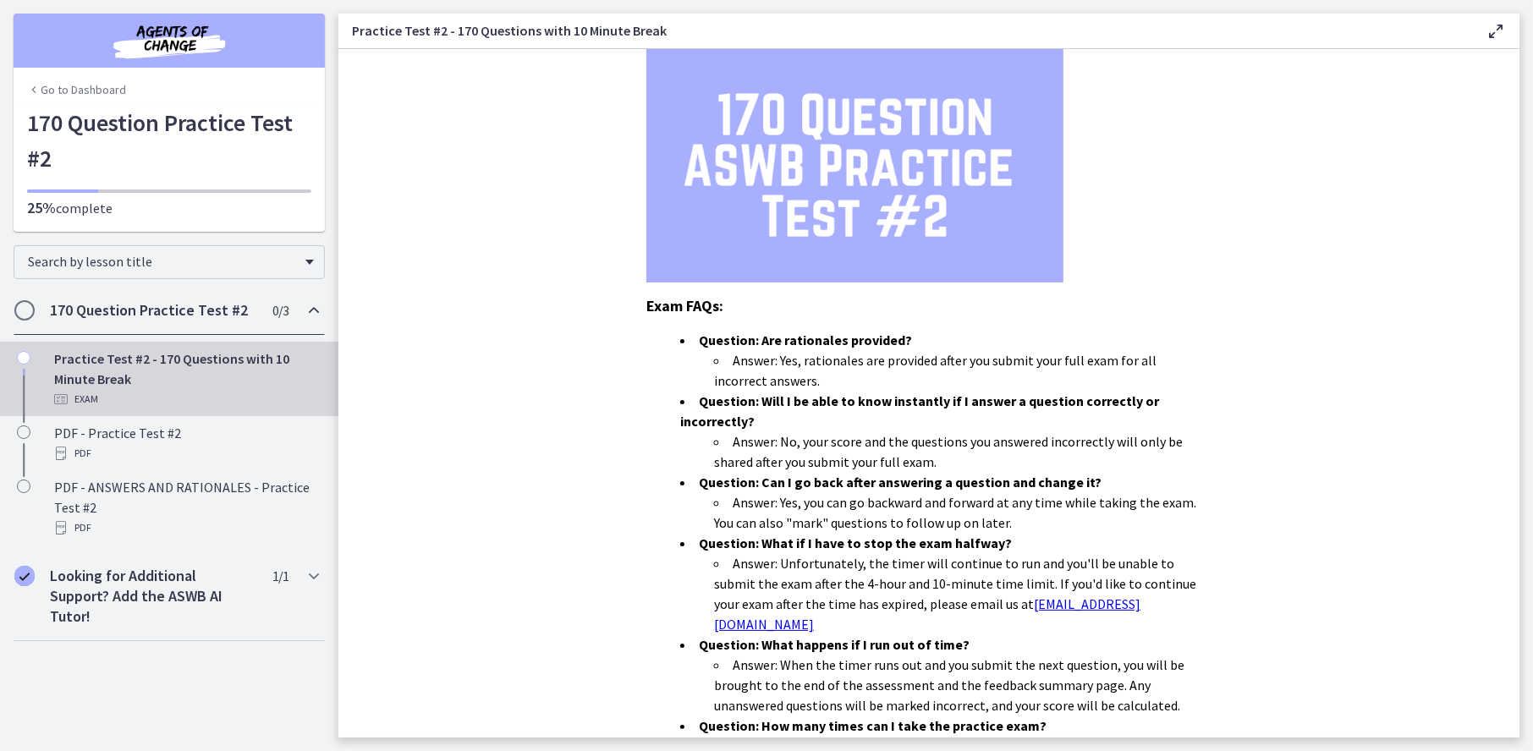
scroll to position [389, 0]
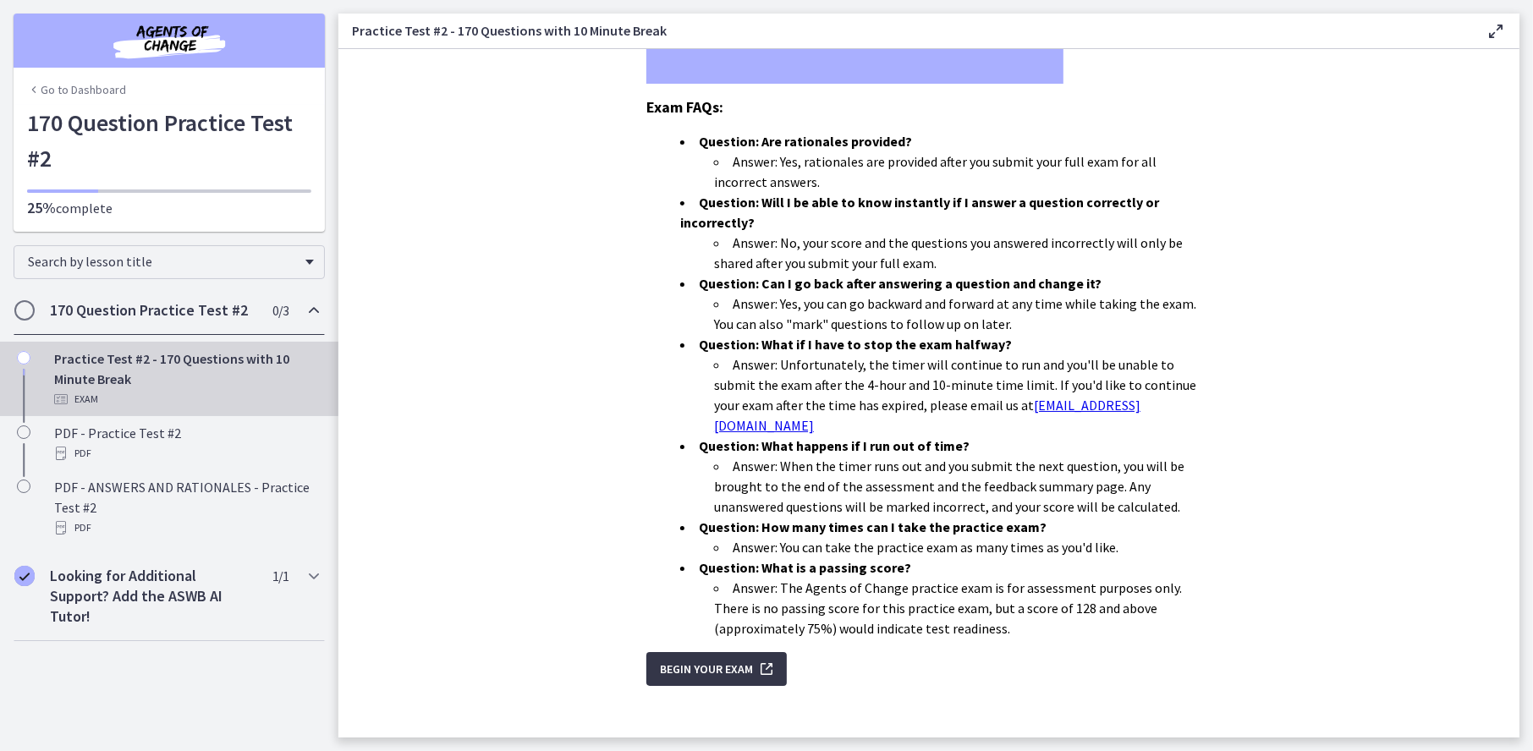
click at [738, 659] on span "Begin Your Exam" at bounding box center [706, 669] width 93 height 20
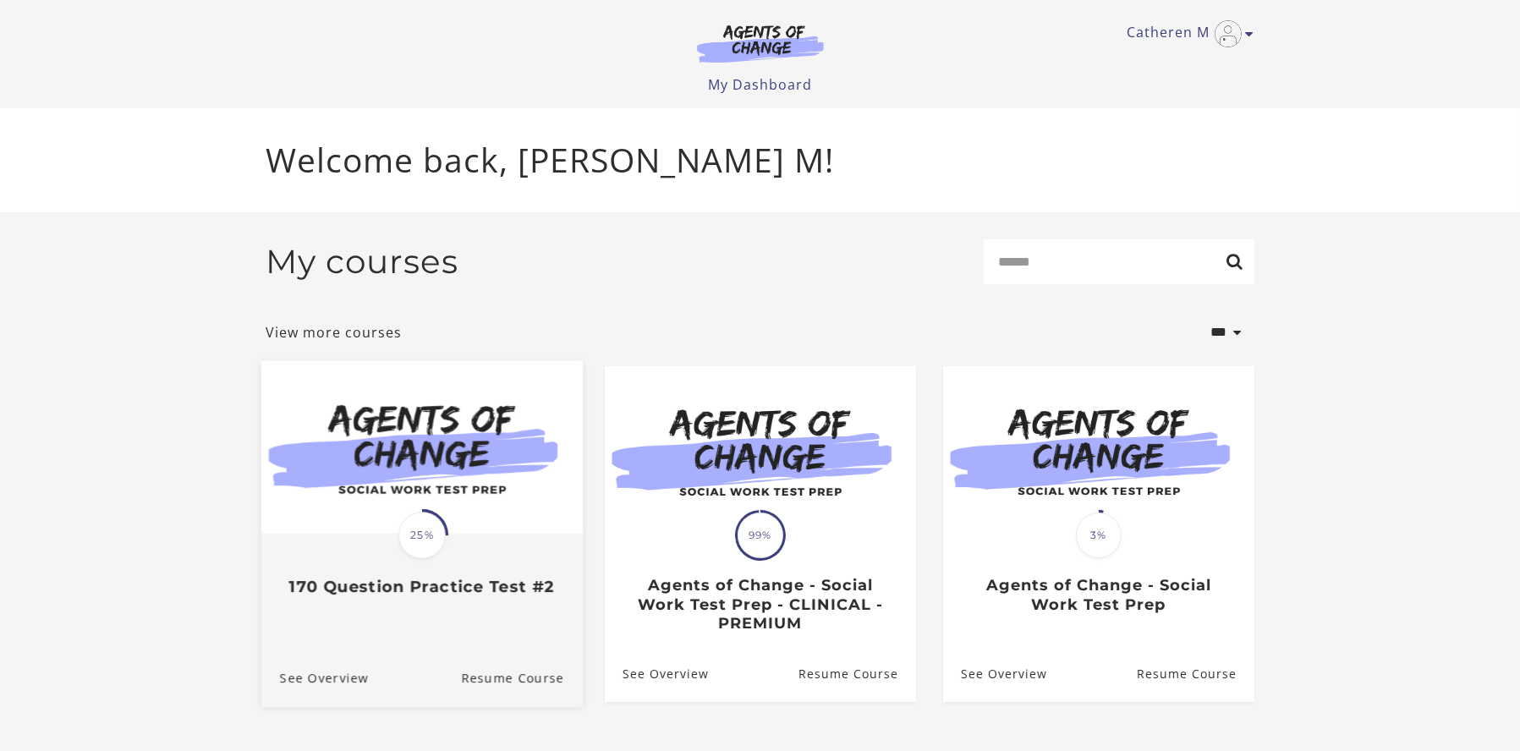
click at [415, 548] on span "25%" at bounding box center [421, 536] width 47 height 47
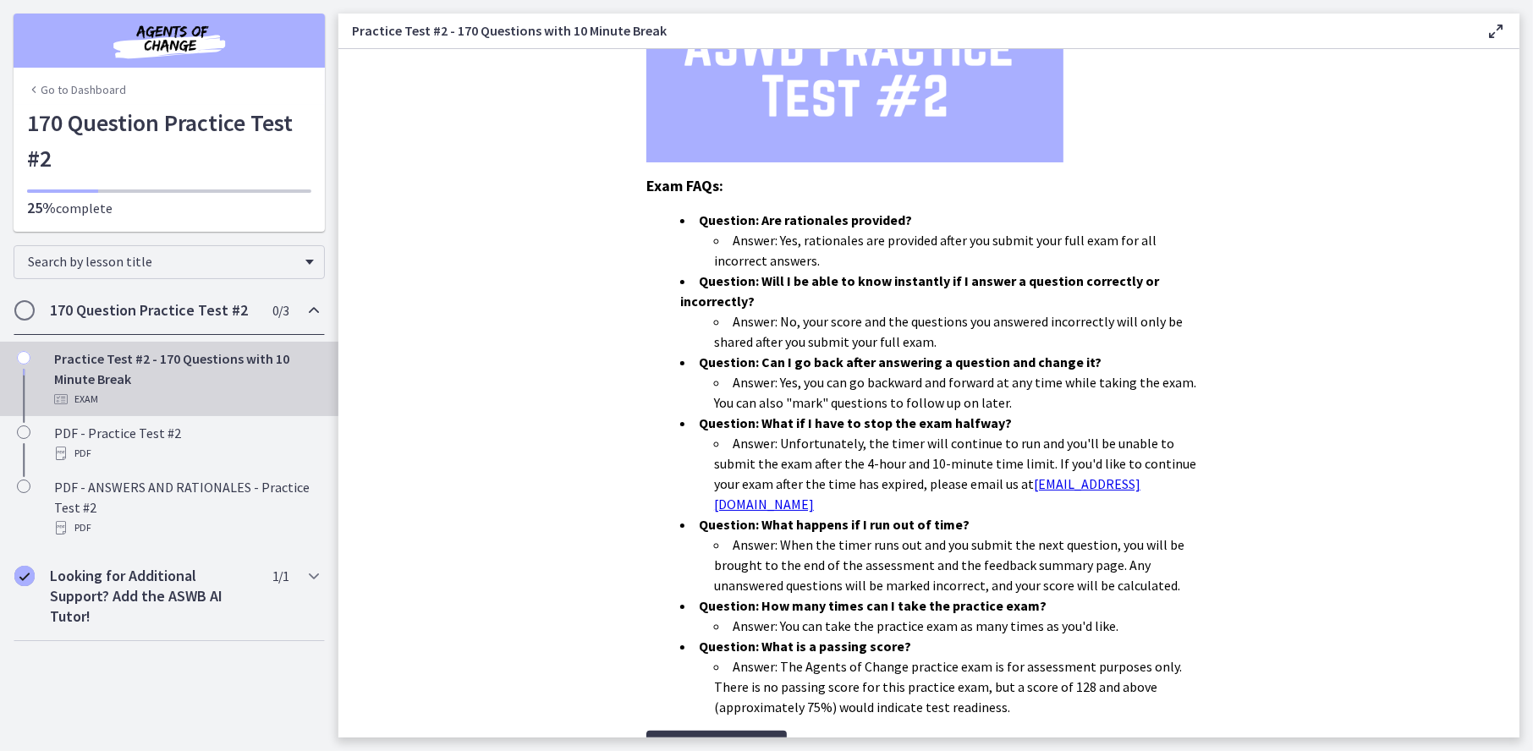
scroll to position [389, 0]
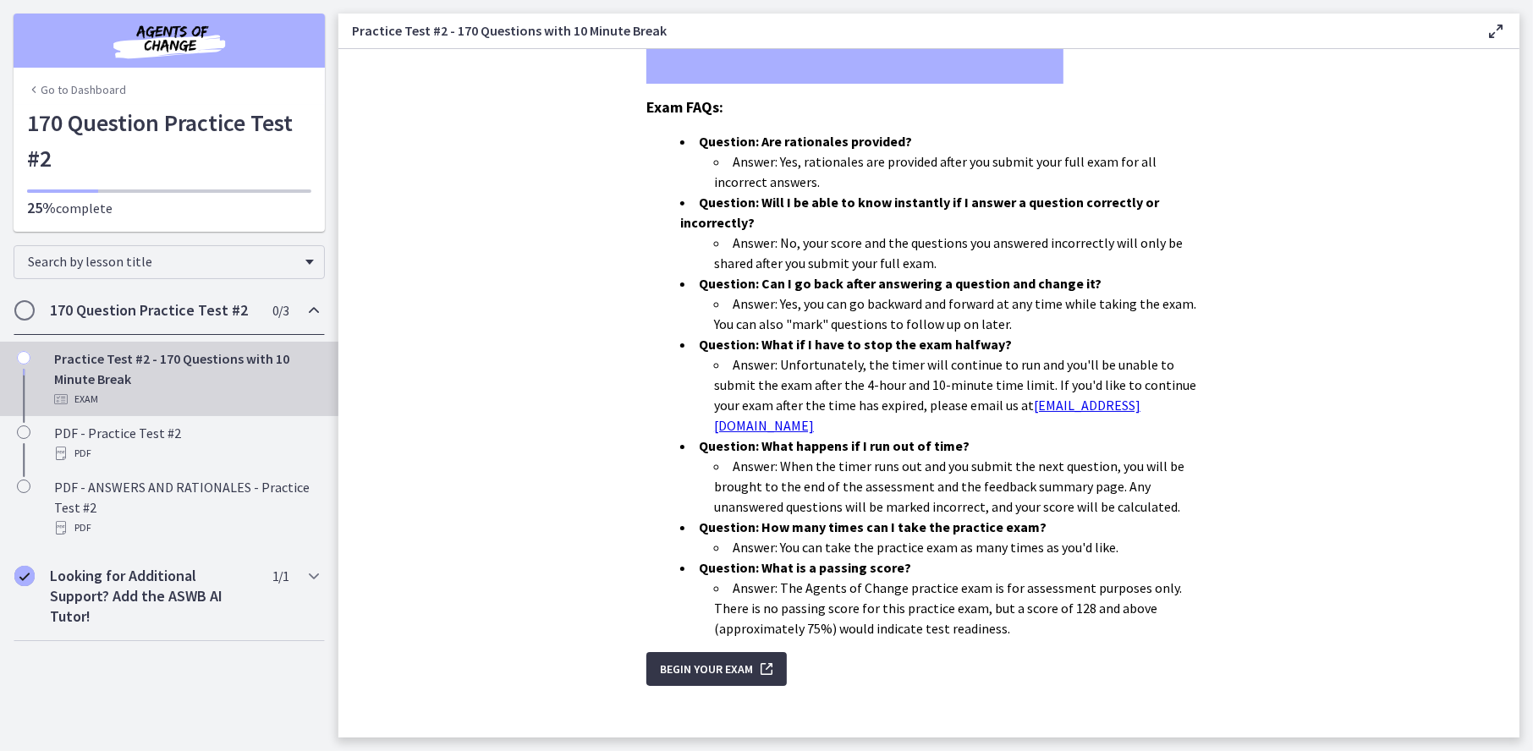
click at [739, 659] on span "Begin Your Exam" at bounding box center [706, 669] width 93 height 20
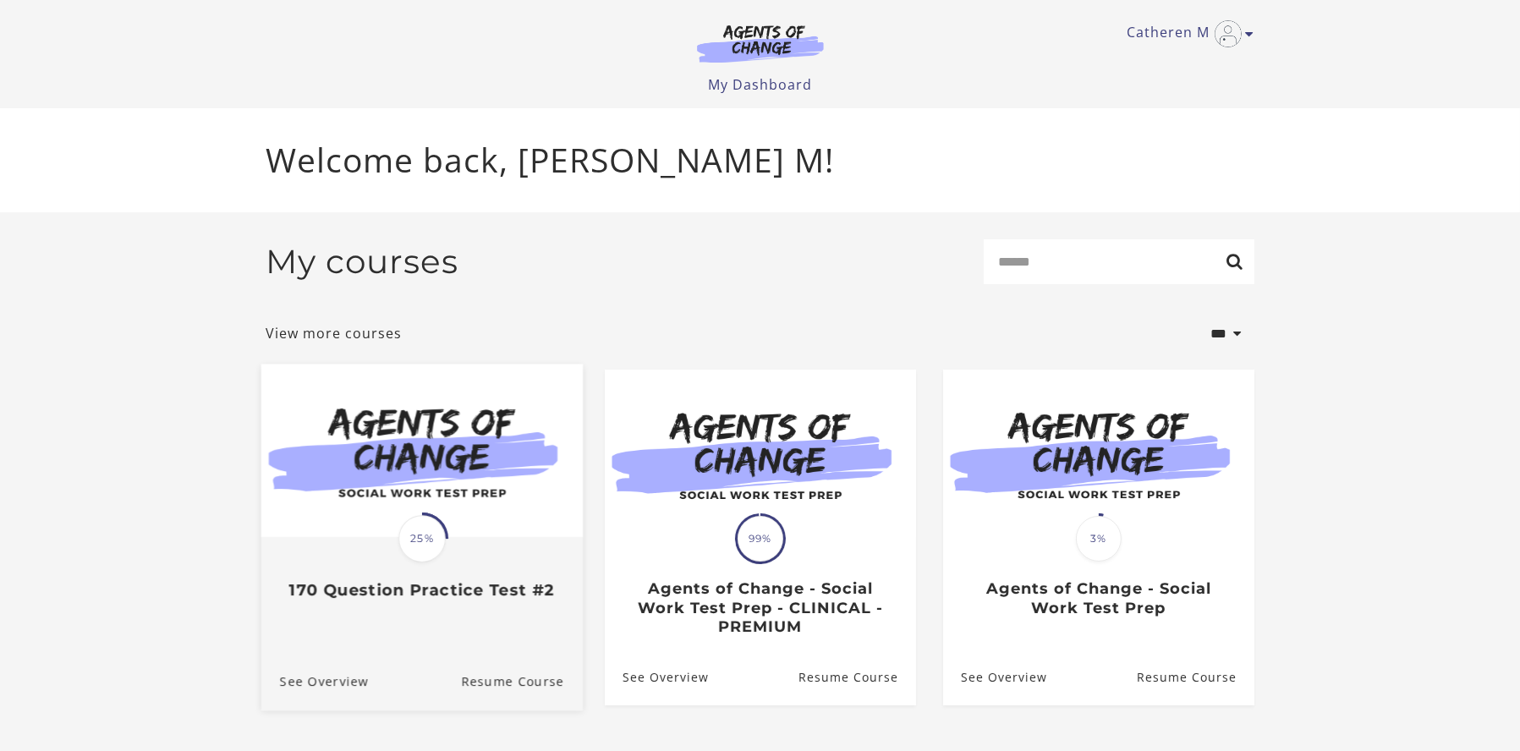
click at [442, 551] on span "25%" at bounding box center [421, 538] width 47 height 47
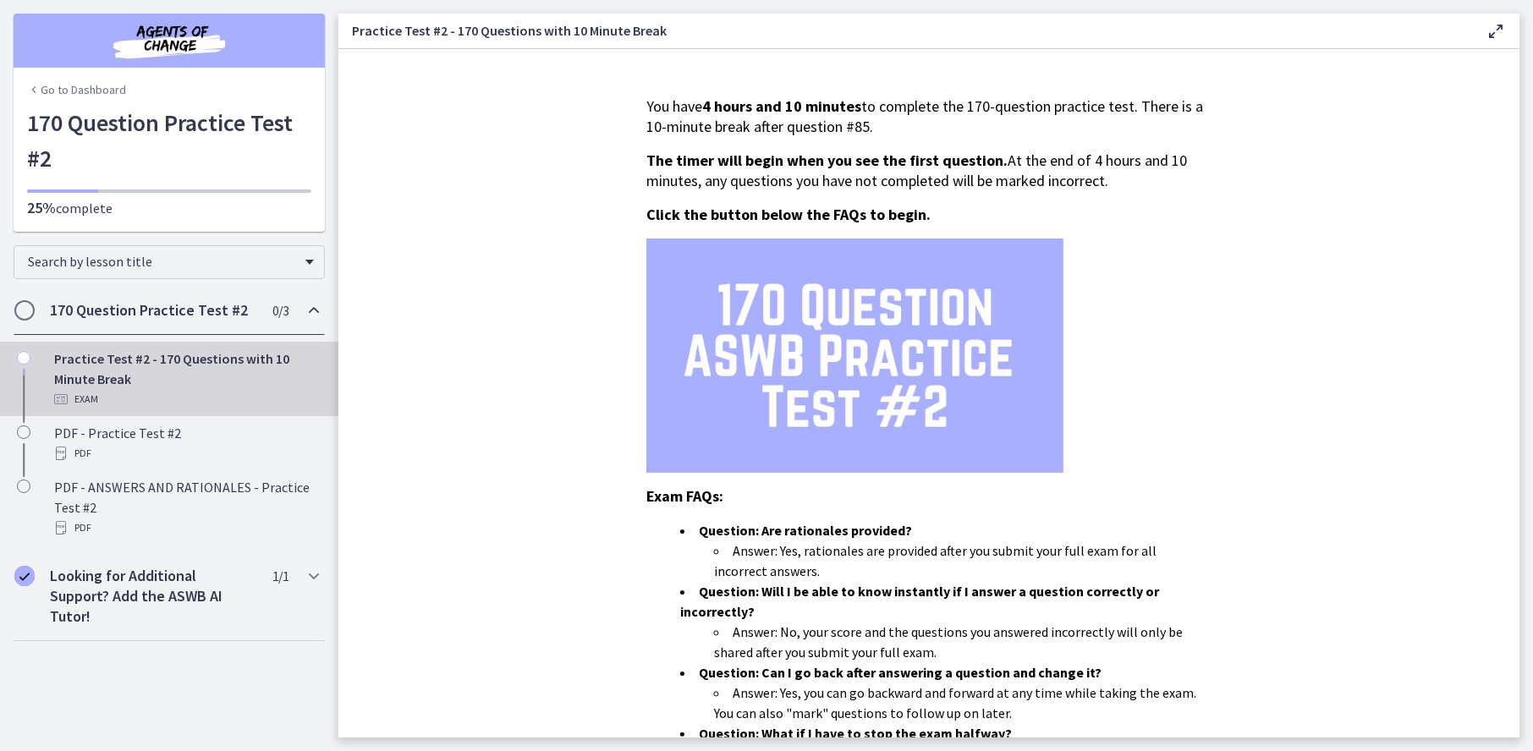
scroll to position [389, 0]
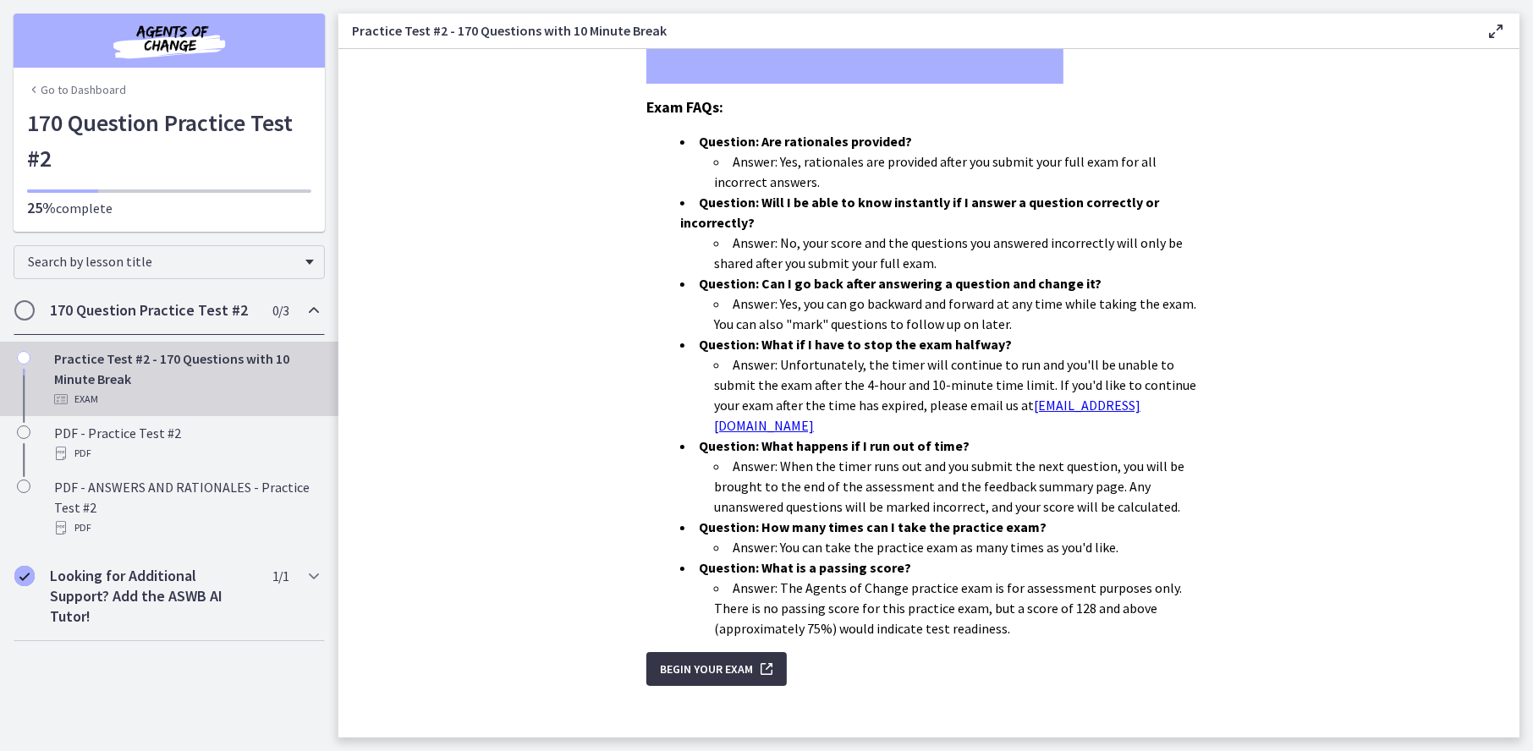
click at [718, 659] on span "Begin Your Exam" at bounding box center [706, 669] width 93 height 20
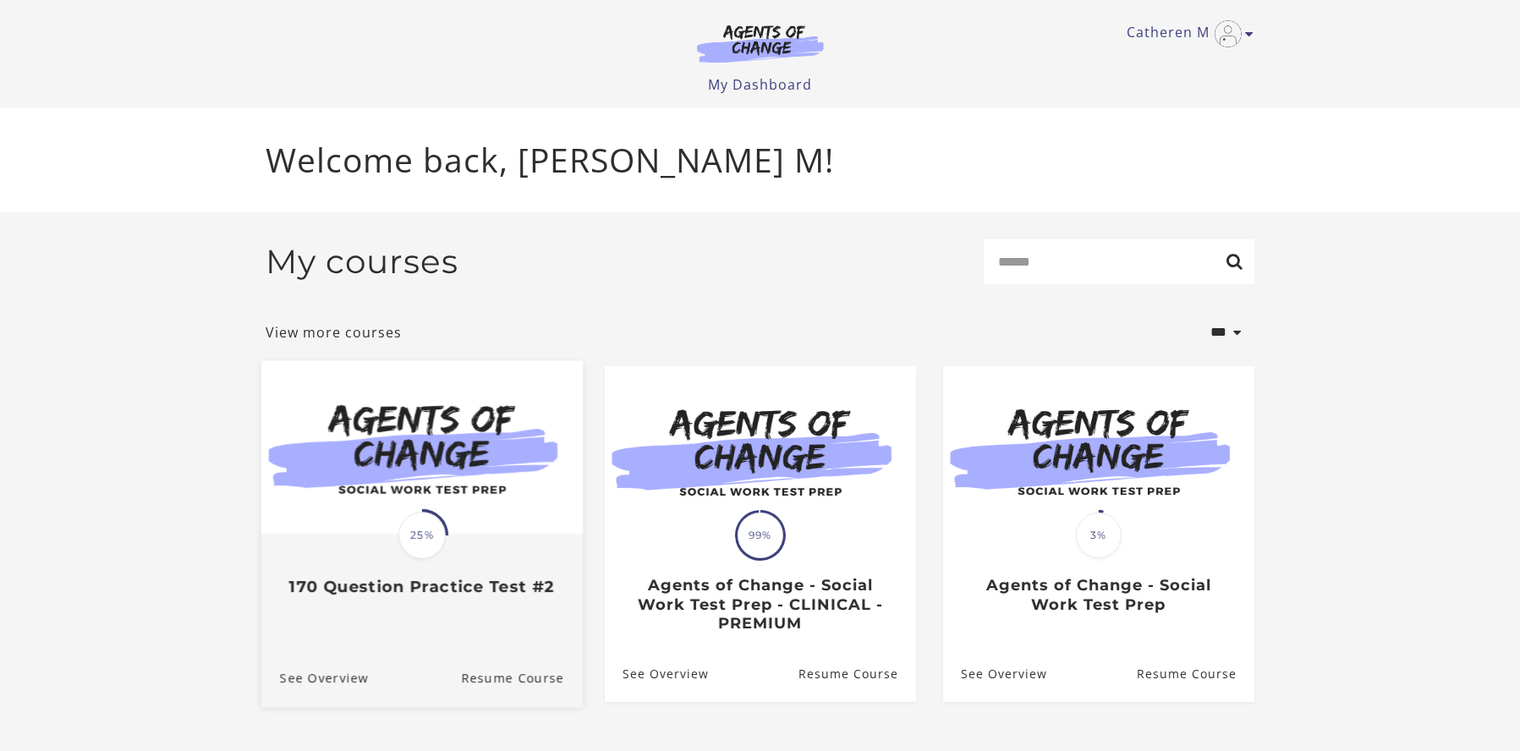
click at [434, 541] on span "25%" at bounding box center [421, 536] width 47 height 47
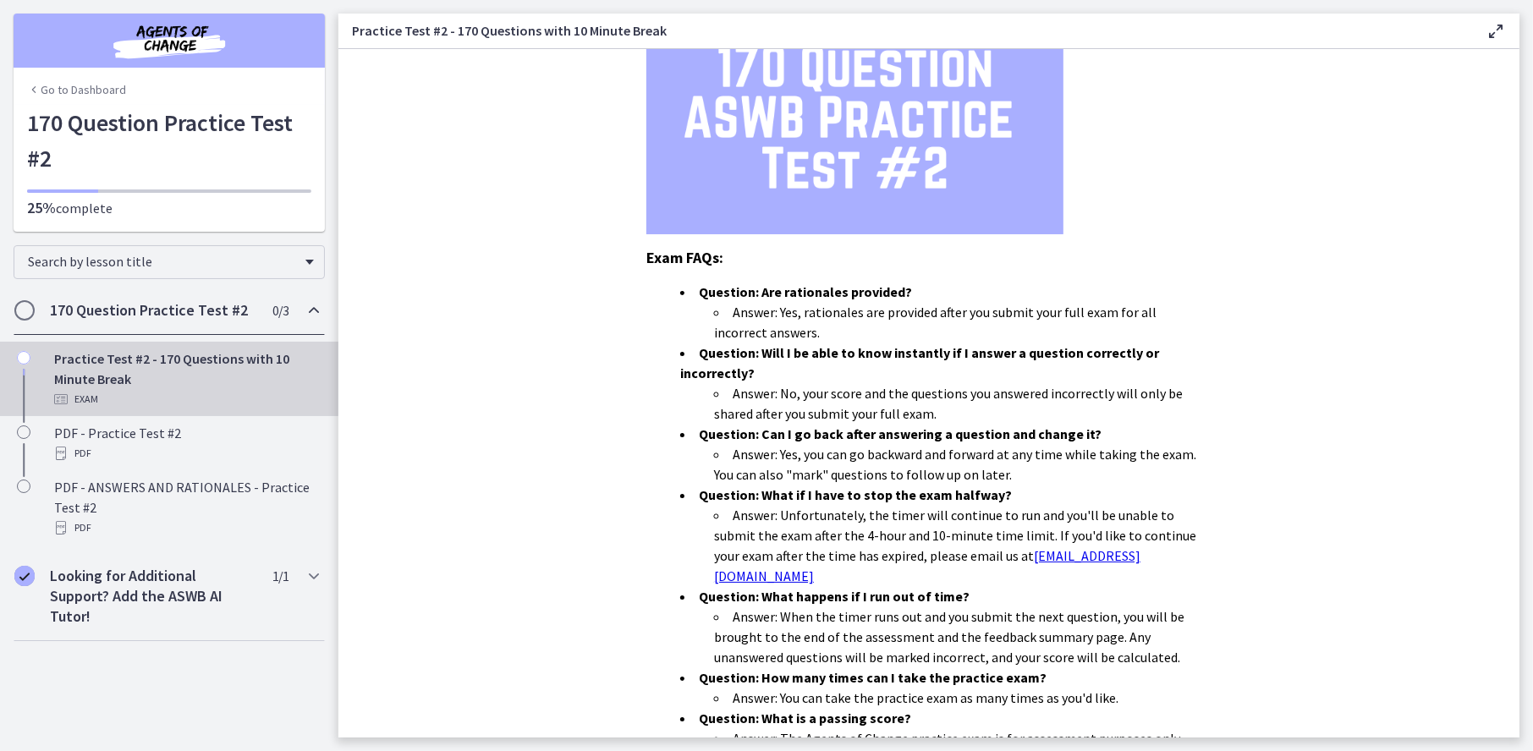
scroll to position [389, 0]
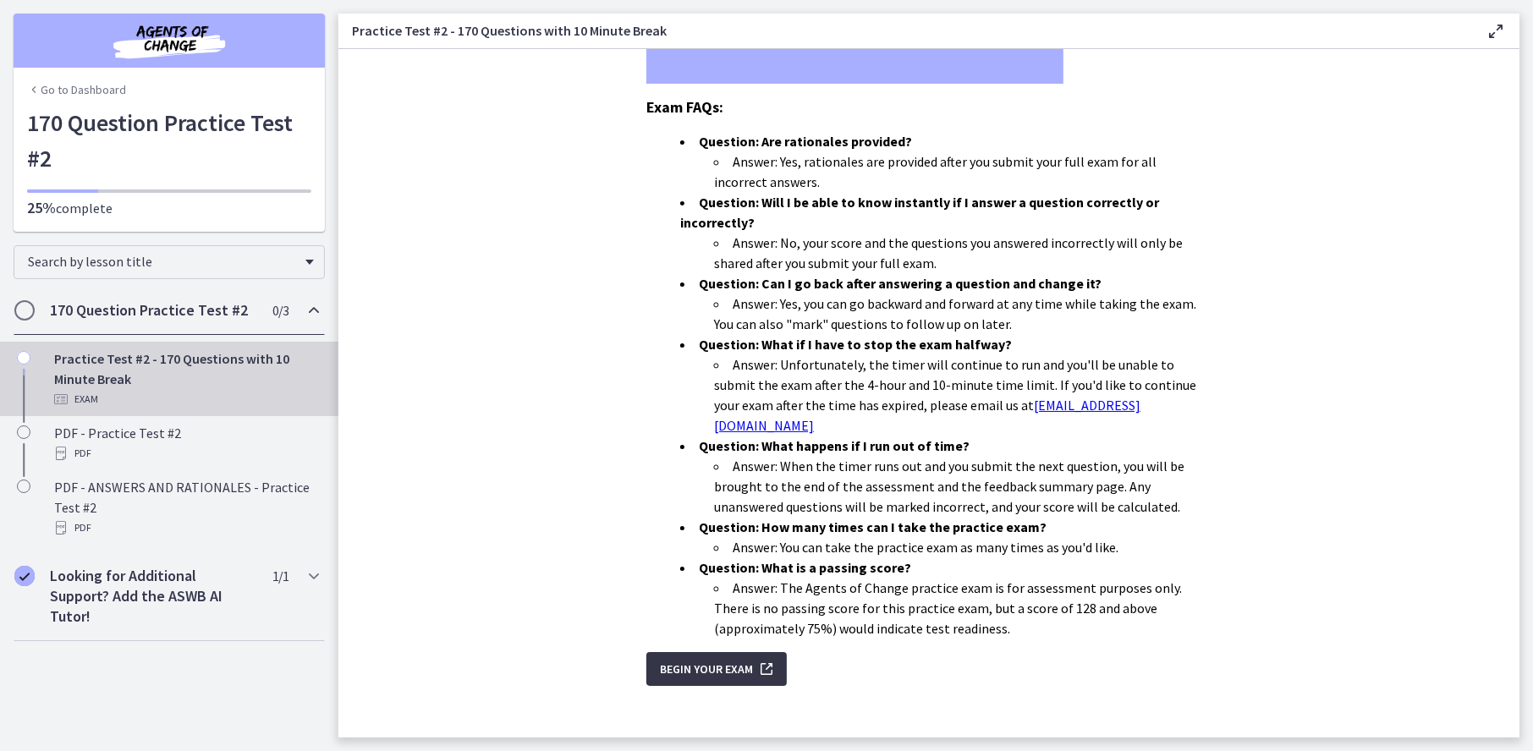
click at [719, 659] on span "Begin Your Exam" at bounding box center [706, 669] width 93 height 20
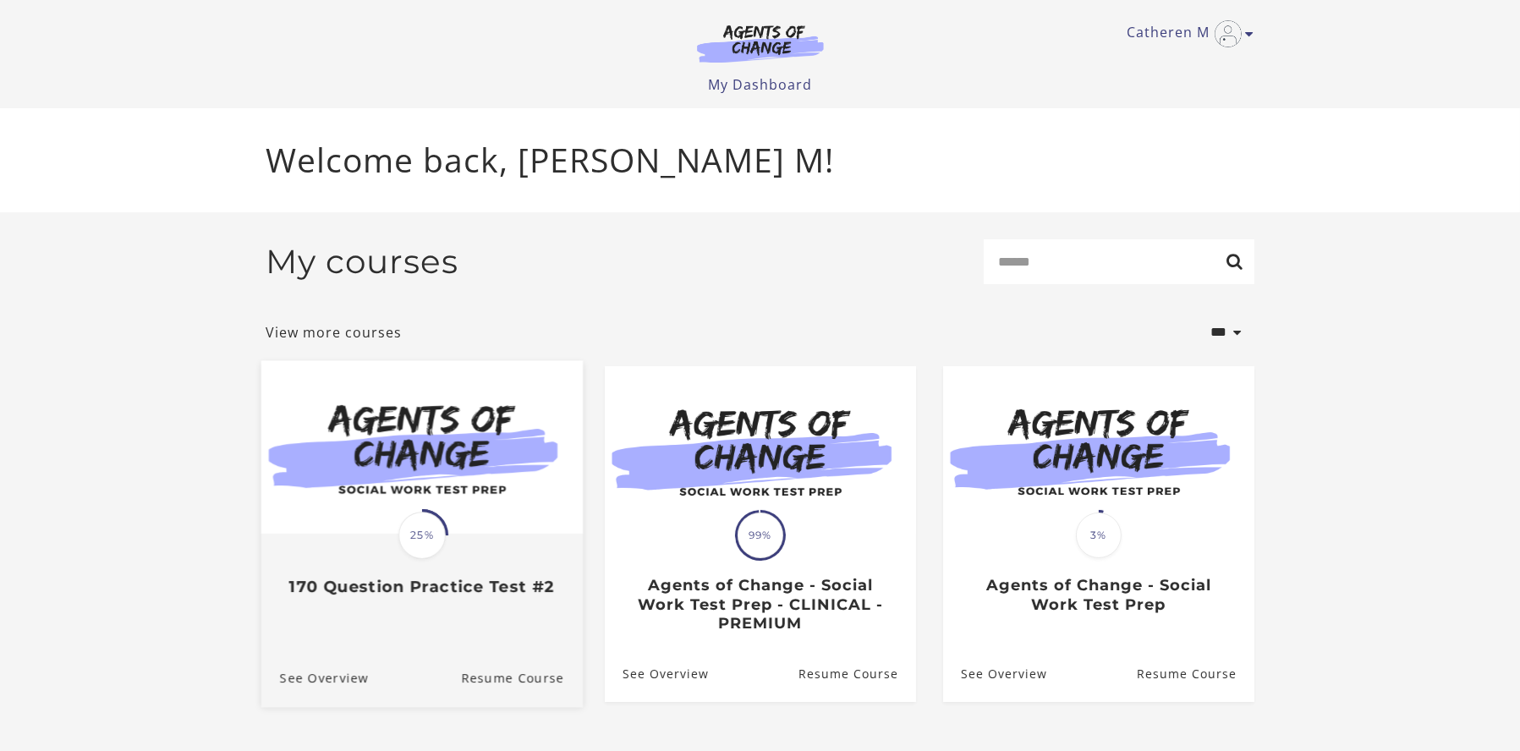
click at [409, 530] on span "25%" at bounding box center [421, 536] width 47 height 47
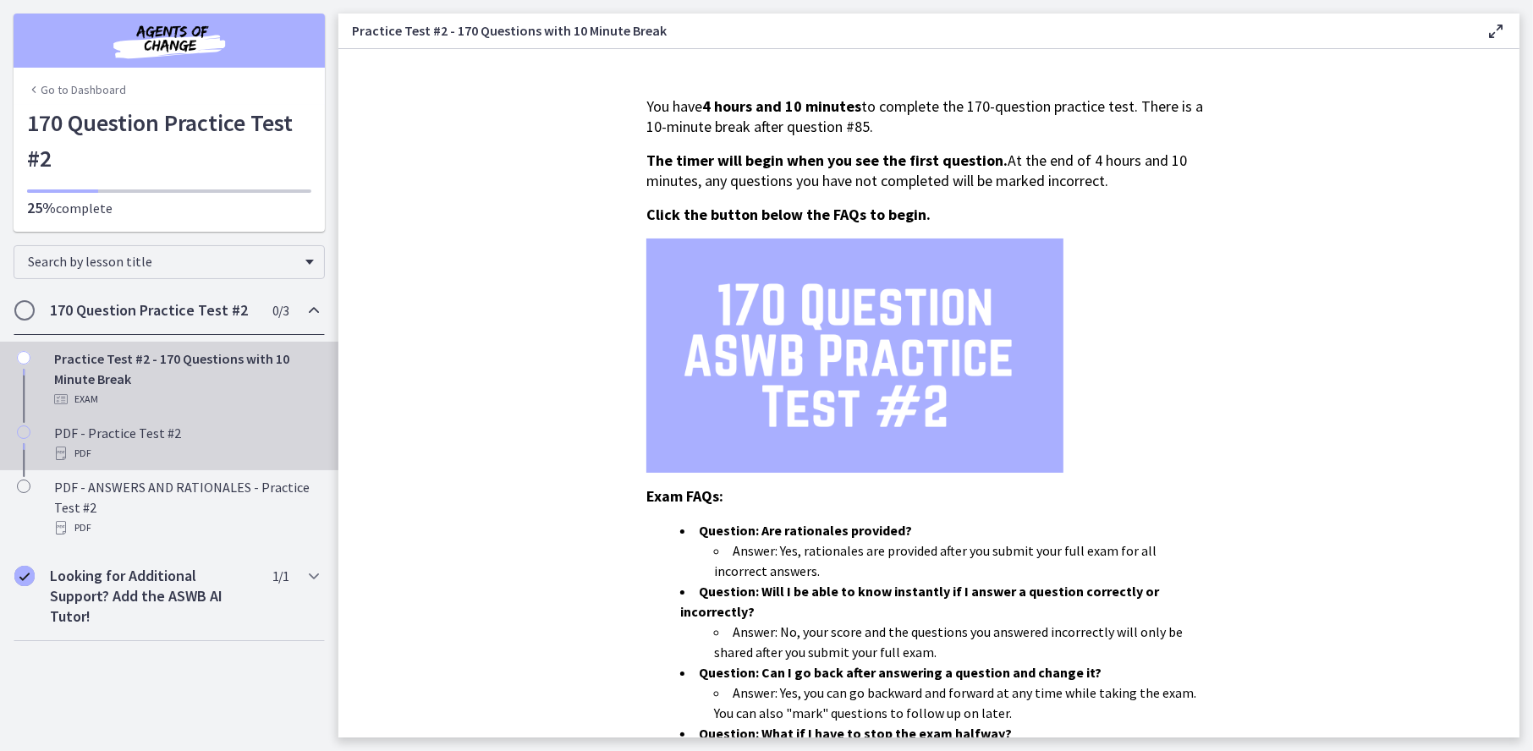
click at [126, 437] on div "PDF - Practice Test #2 PDF" at bounding box center [186, 443] width 264 height 41
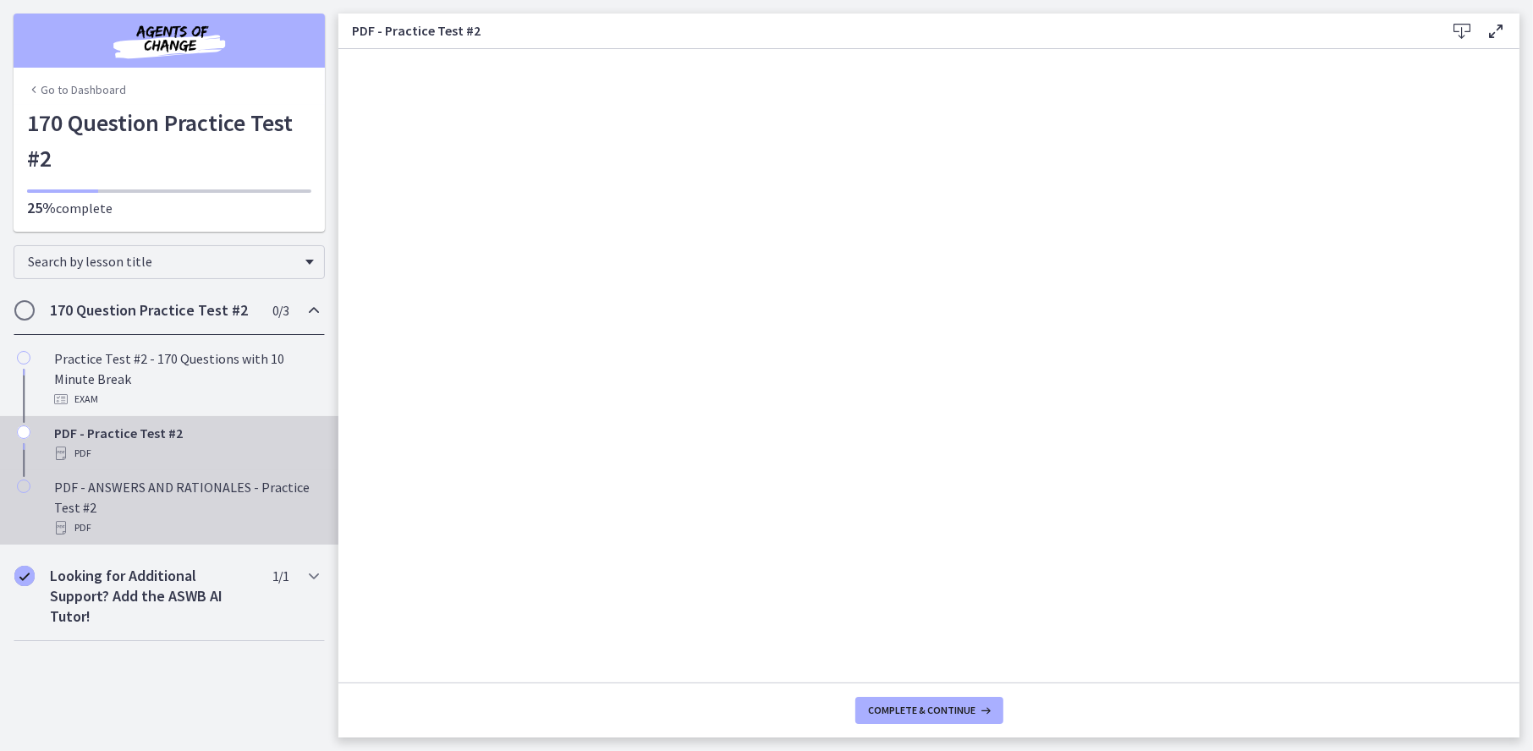
click at [118, 514] on div "PDF - ANSWERS AND RATIONALES - Practice Test #2 PDF" at bounding box center [186, 507] width 264 height 61
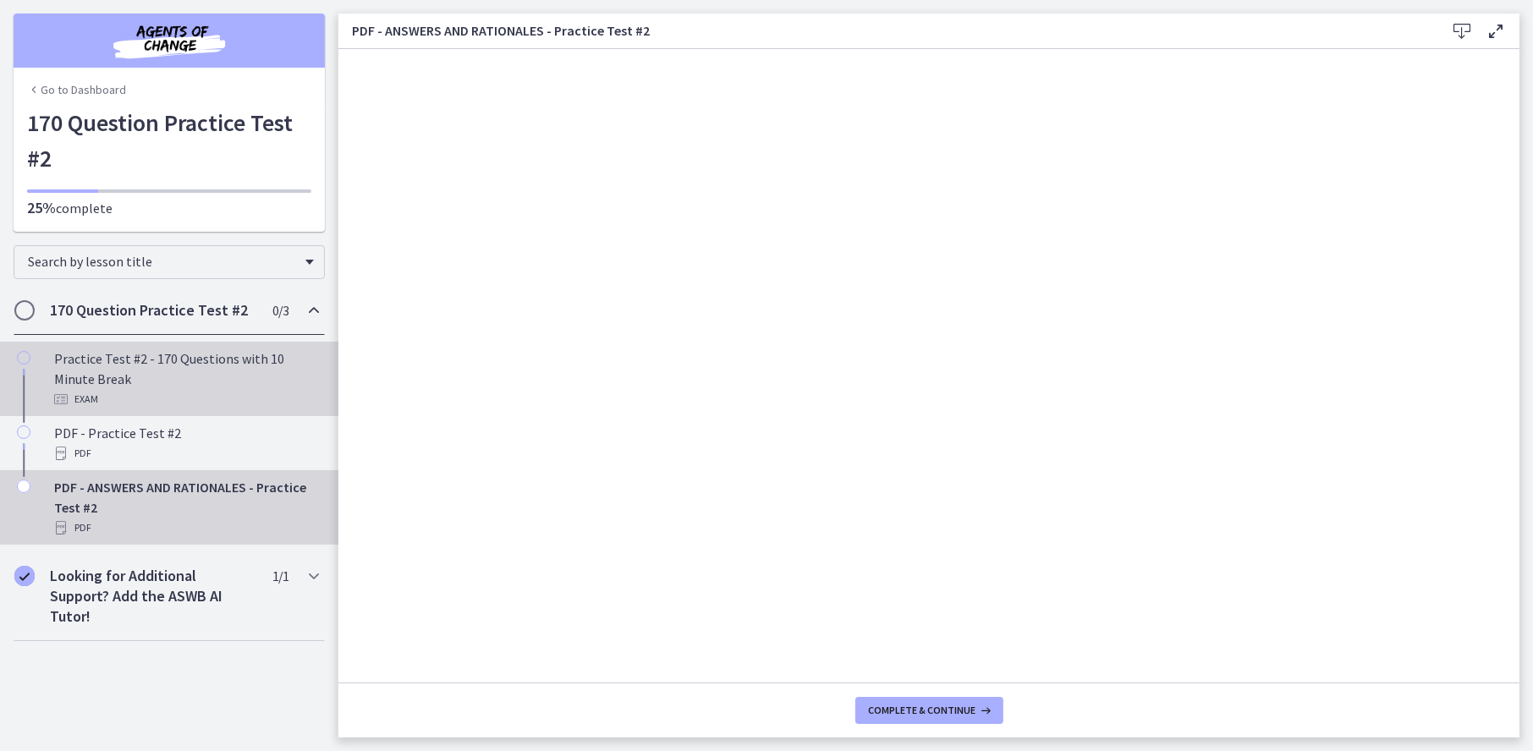
click at [170, 366] on div "Practice Test #2 - 170 Questions with 10 Minute Break Exam" at bounding box center [186, 379] width 264 height 61
